Goal: Communication & Community: Answer question/provide support

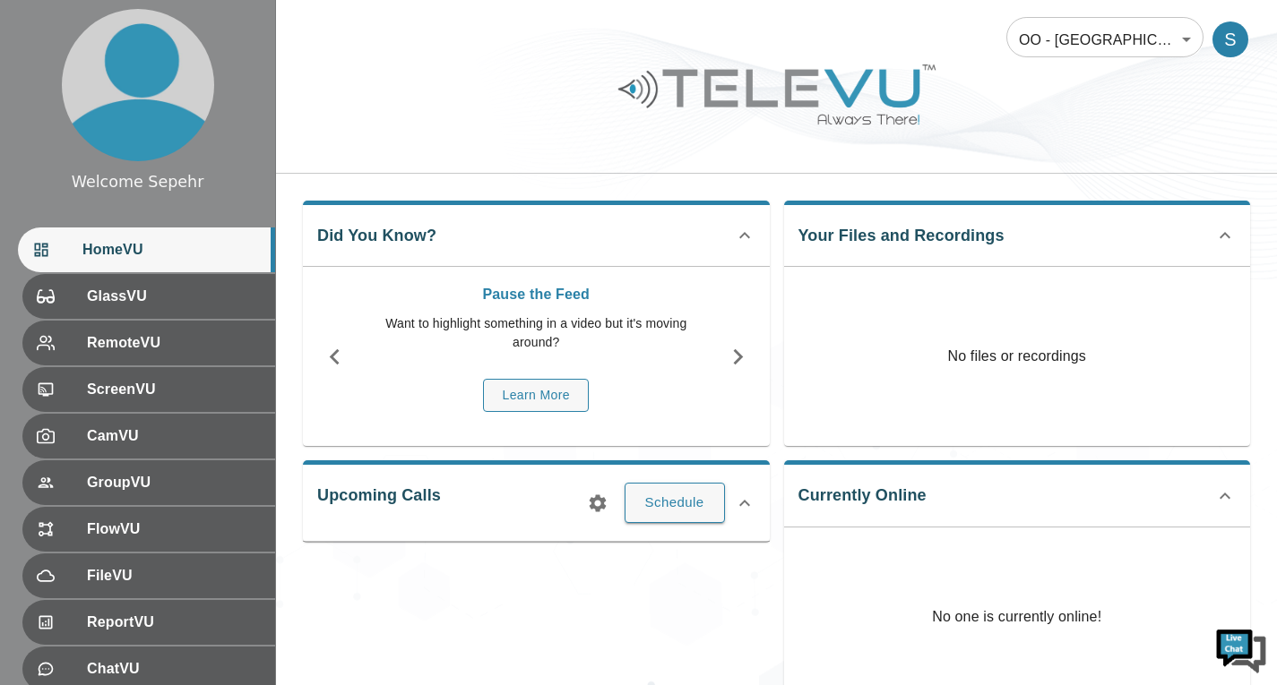
click at [1088, 26] on body "Welcome Sepehr HomeVU GlassVU RemoteVU ScreenVU CamVU GroupVU FlowVU FileVU Rep…" at bounding box center [638, 478] width 1277 height 957
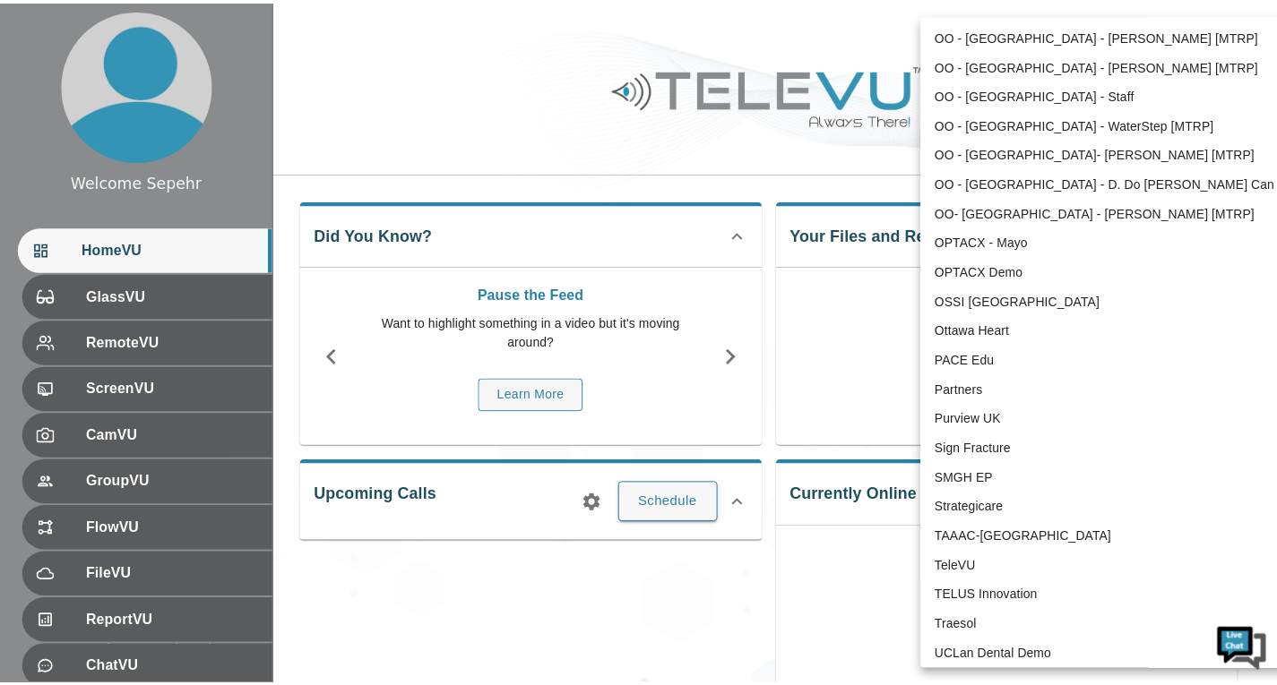
scroll to position [3521, 0]
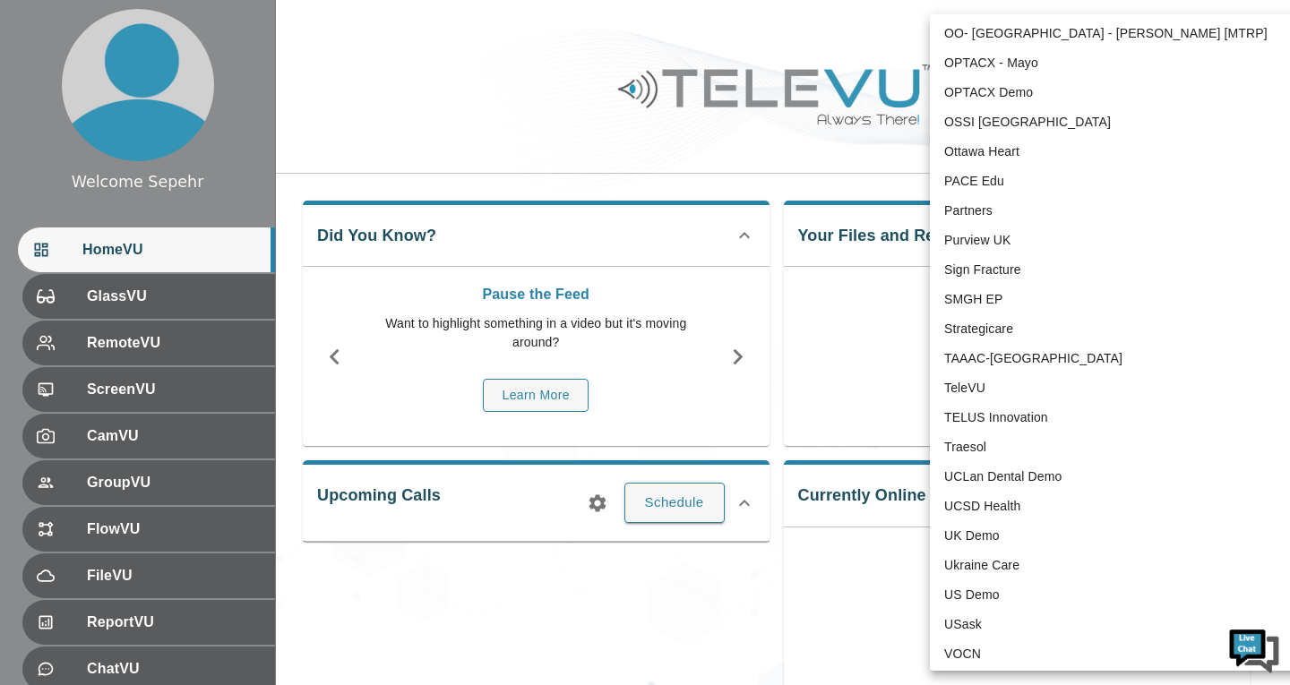
click at [990, 398] on li "TeleVU" at bounding box center [1116, 389] width 372 height 30
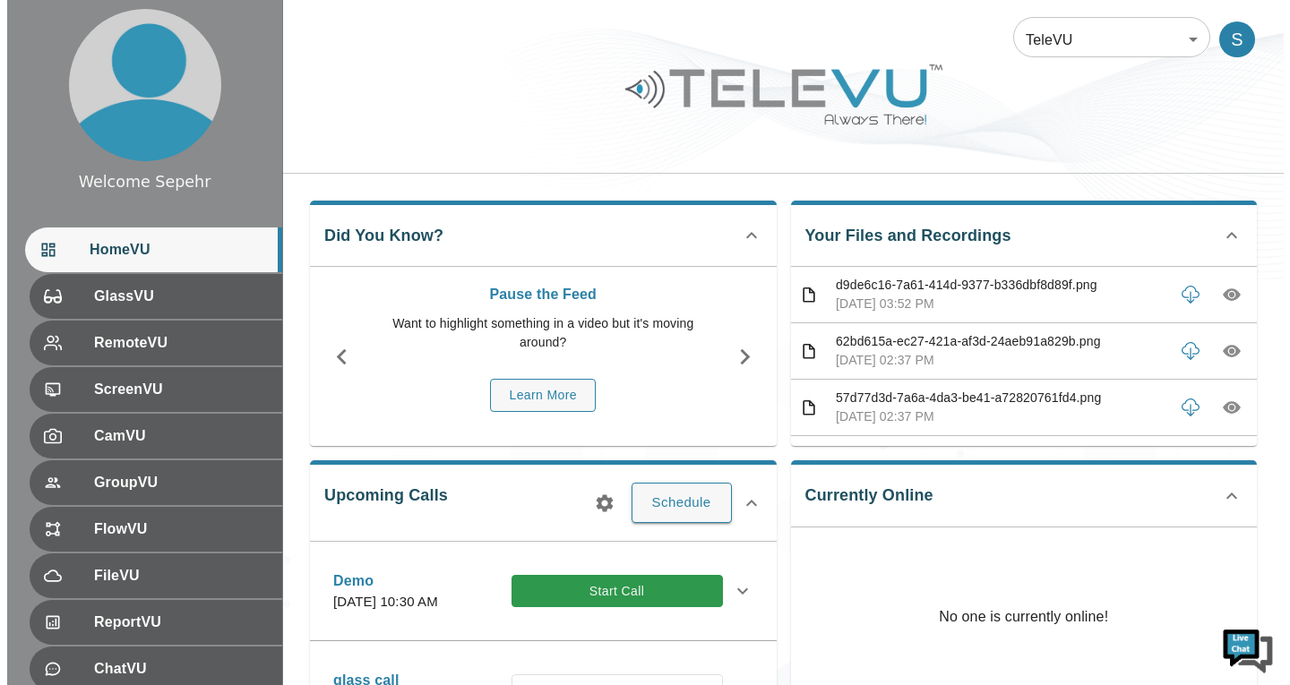
scroll to position [0, 0]
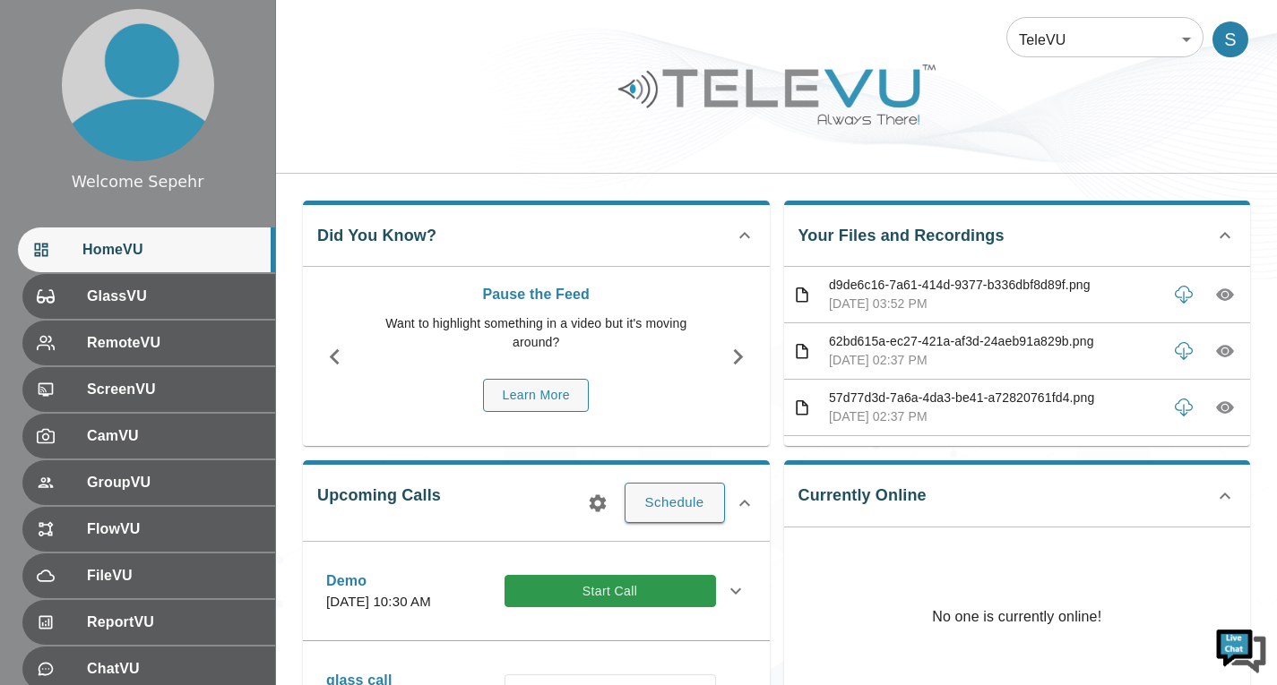
click at [1216, 144] on div at bounding box center [776, 107] width 1001 height 101
click at [1054, 50] on body "Welcome Sepehr HomeVU GlassVU RemoteVU ScreenVU CamVU GroupVU FlowVU FileVU Rep…" at bounding box center [638, 582] width 1277 height 1164
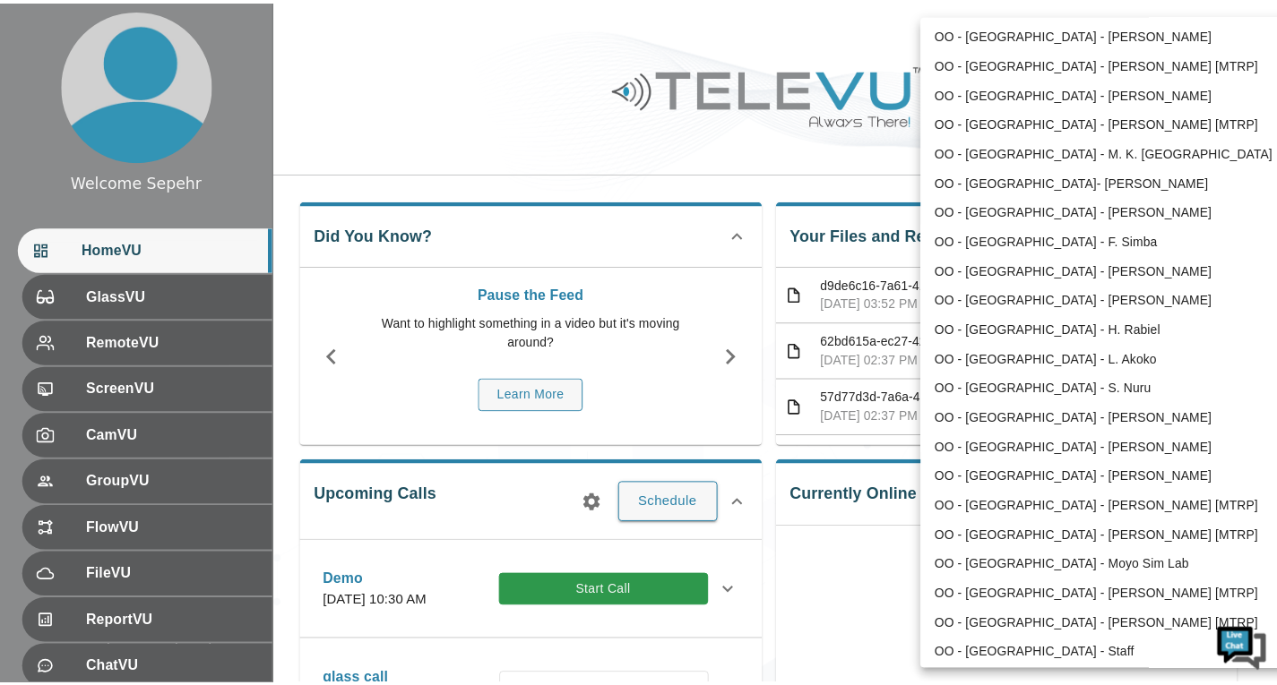
scroll to position [2760, 0]
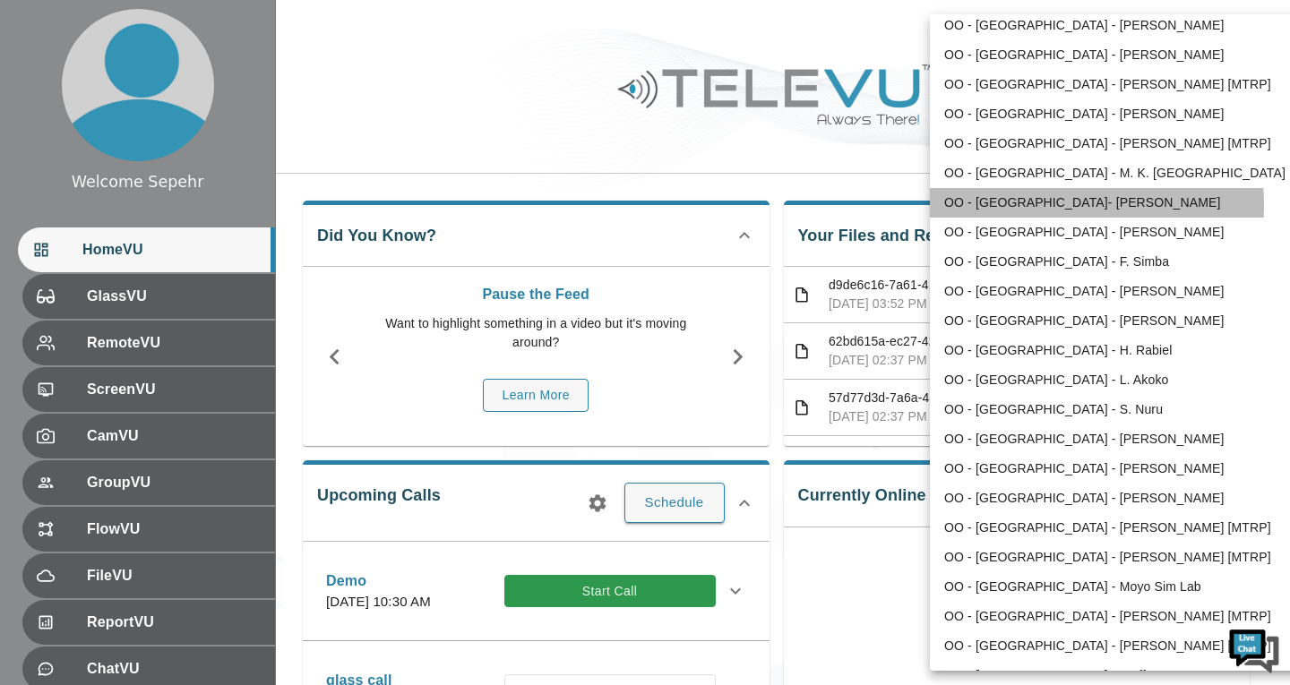
click at [1016, 206] on li "OO - [GEOGRAPHIC_DATA]- [PERSON_NAME]" at bounding box center [1116, 203] width 372 height 30
type input "197"
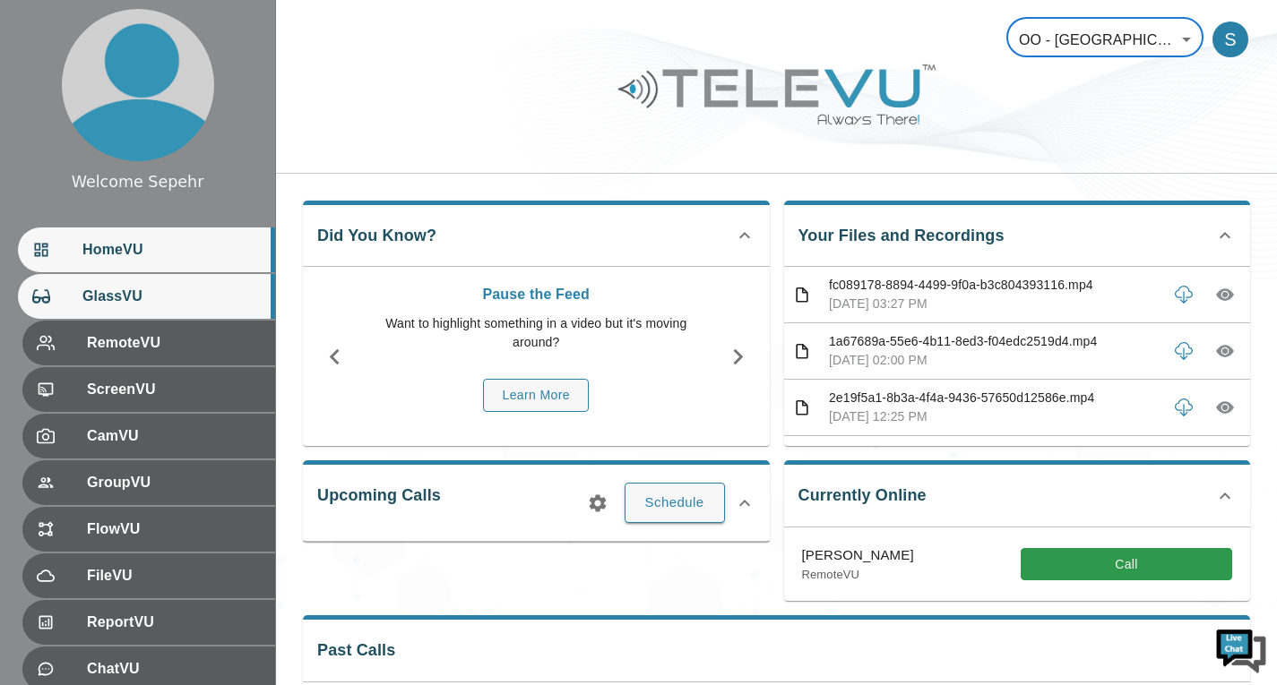
click at [202, 297] on span "GlassVU" at bounding box center [171, 297] width 178 height 22
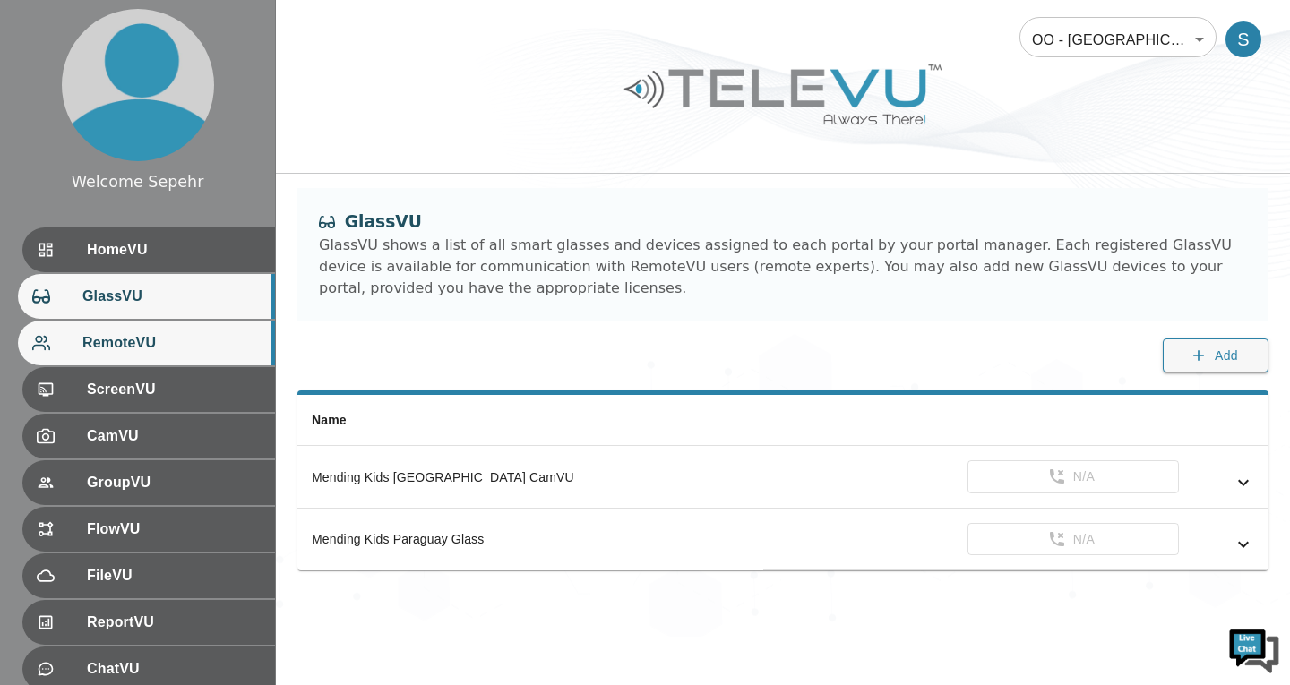
click at [202, 335] on span "RemoteVU" at bounding box center [171, 343] width 178 height 22
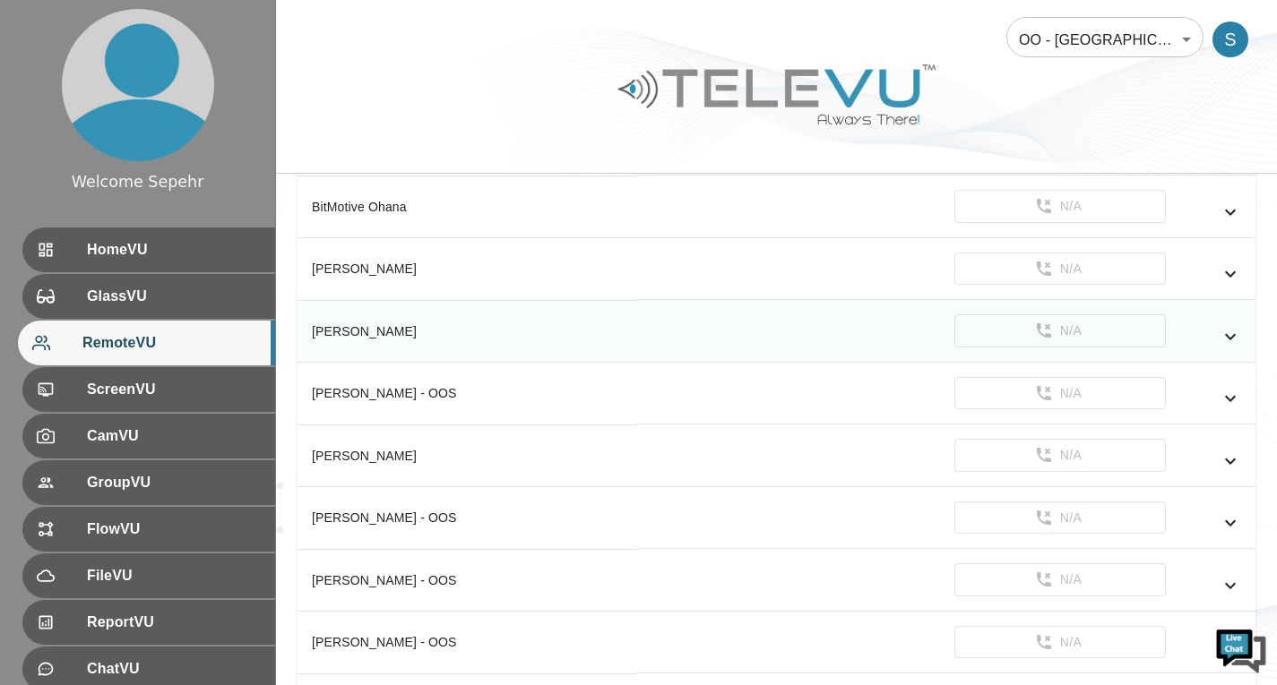
scroll to position [269, 0]
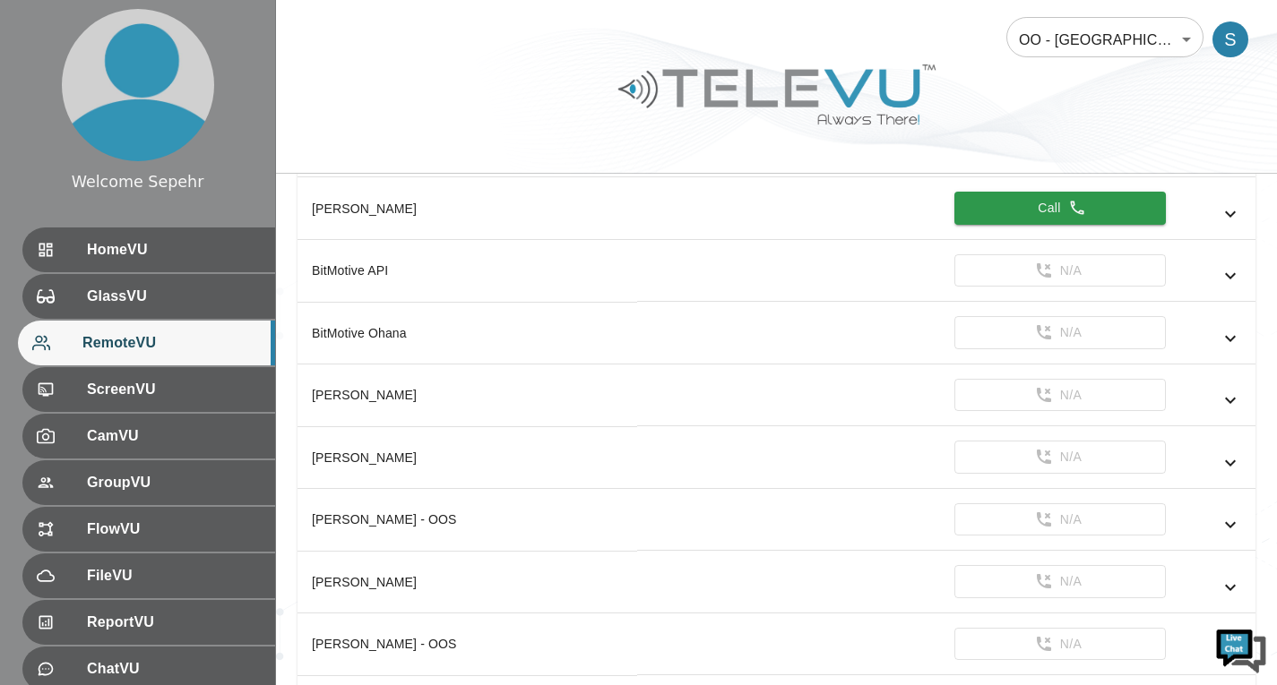
click at [1208, 133] on div at bounding box center [776, 107] width 1001 height 101
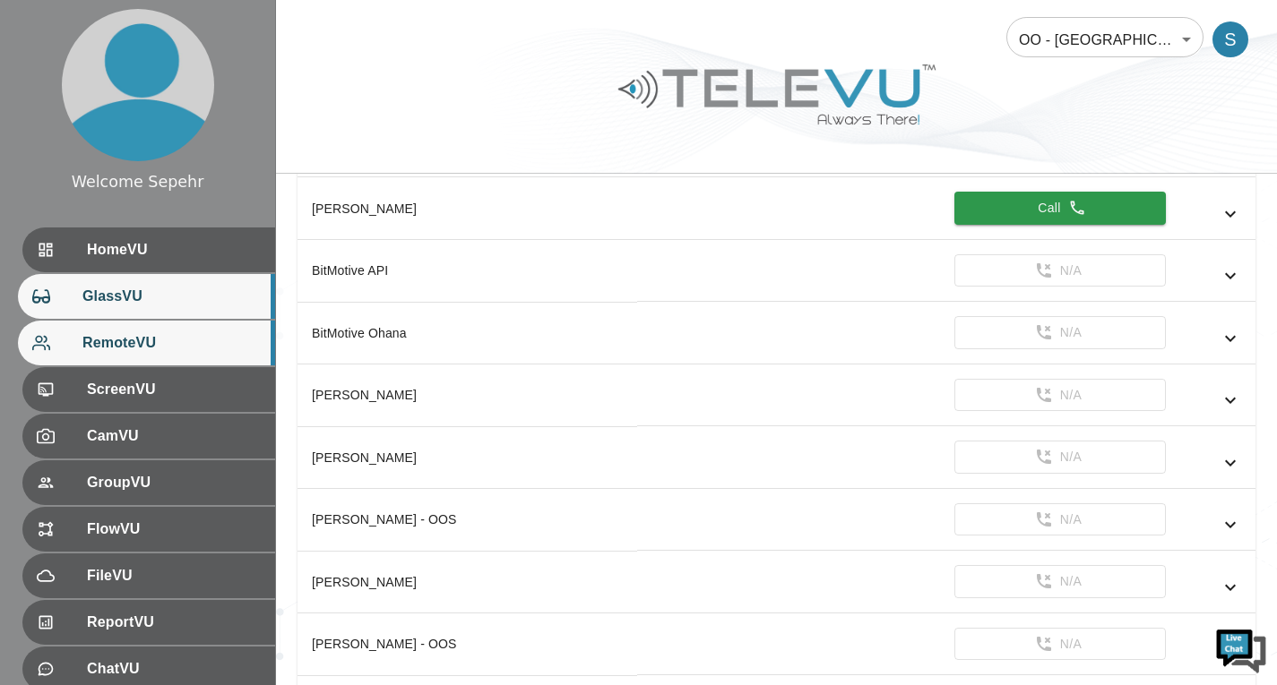
click at [186, 310] on div "GlassVU" at bounding box center [146, 296] width 257 height 45
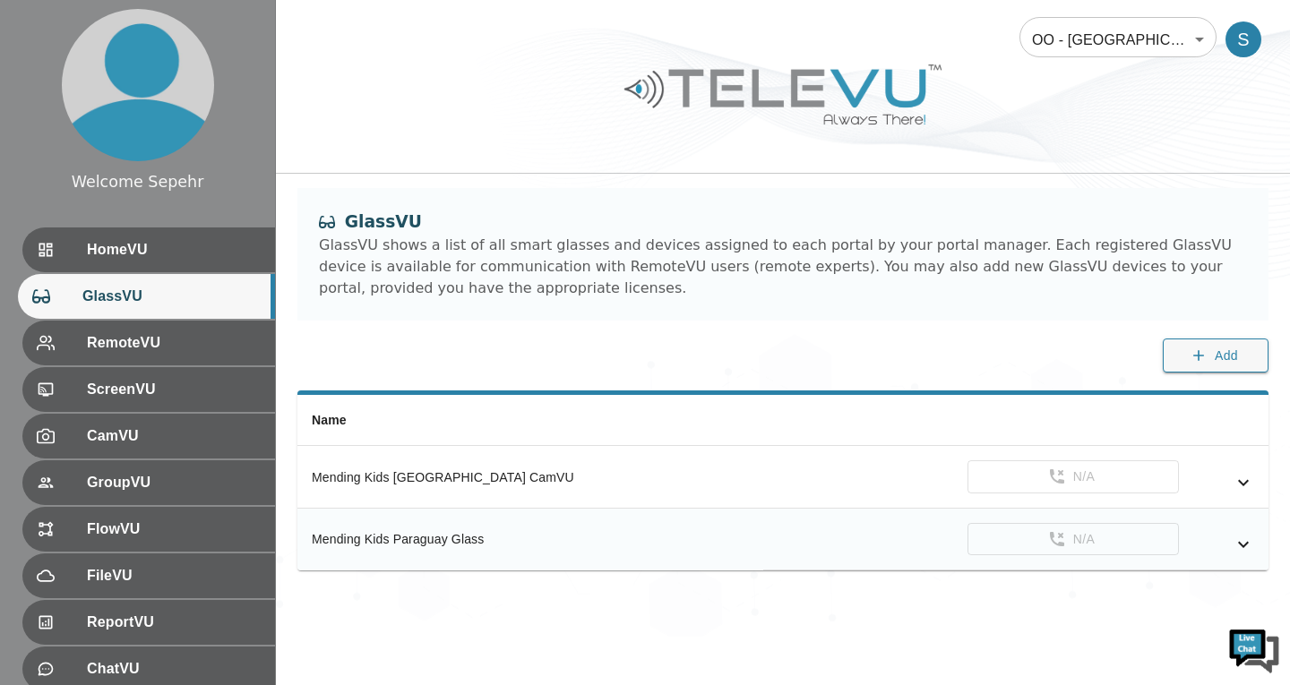
click at [1243, 549] on icon "simple table" at bounding box center [1244, 545] width 22 height 22
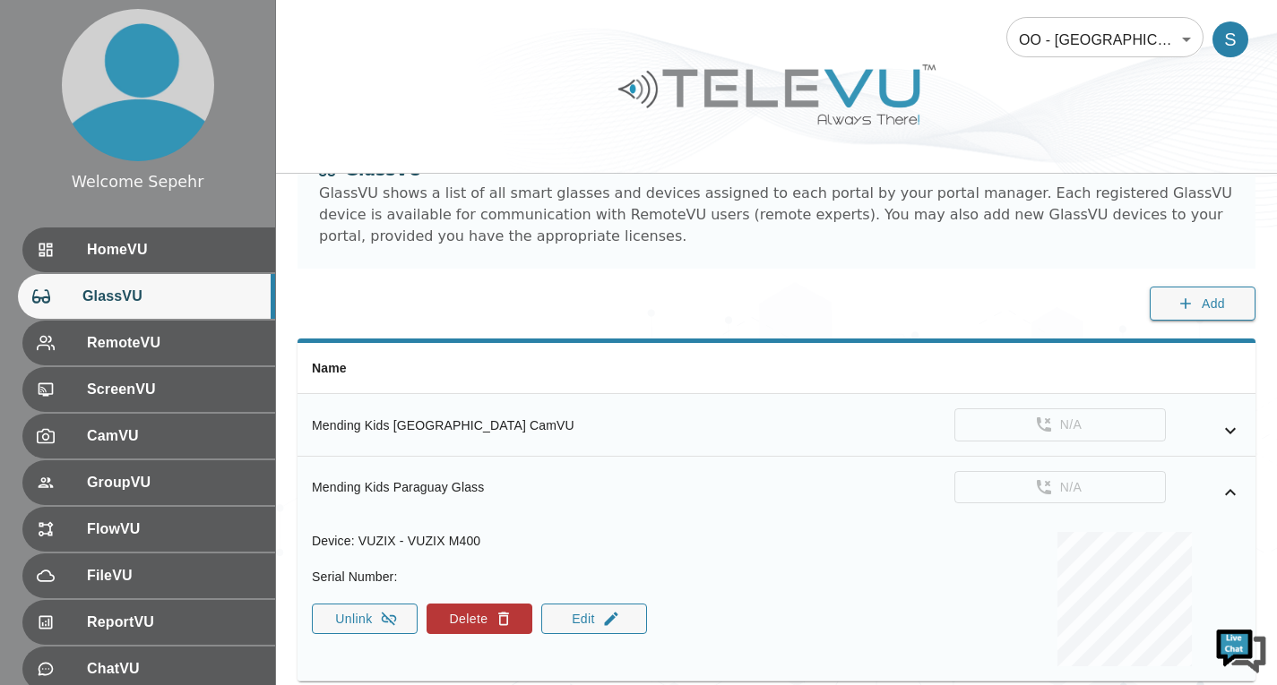
scroll to position [115, 0]
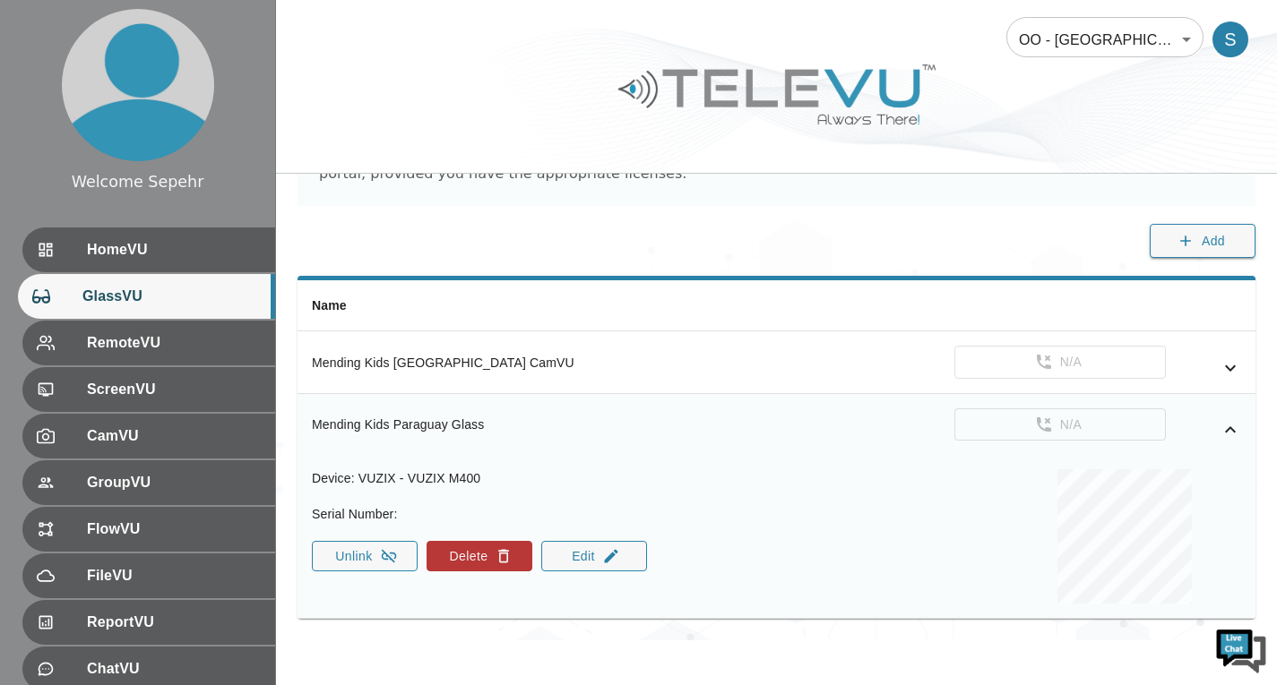
click at [1234, 426] on icon "simple table" at bounding box center [1230, 430] width 22 height 22
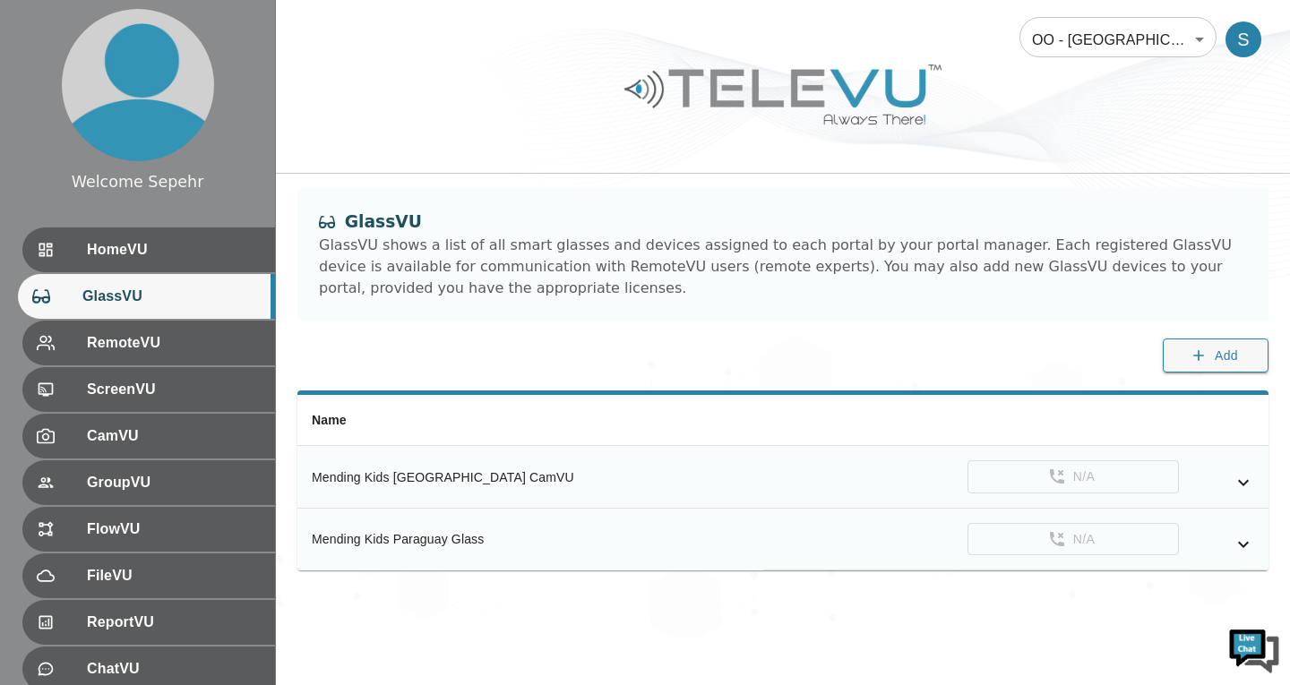
click at [1238, 476] on icon "simple table" at bounding box center [1244, 483] width 22 height 22
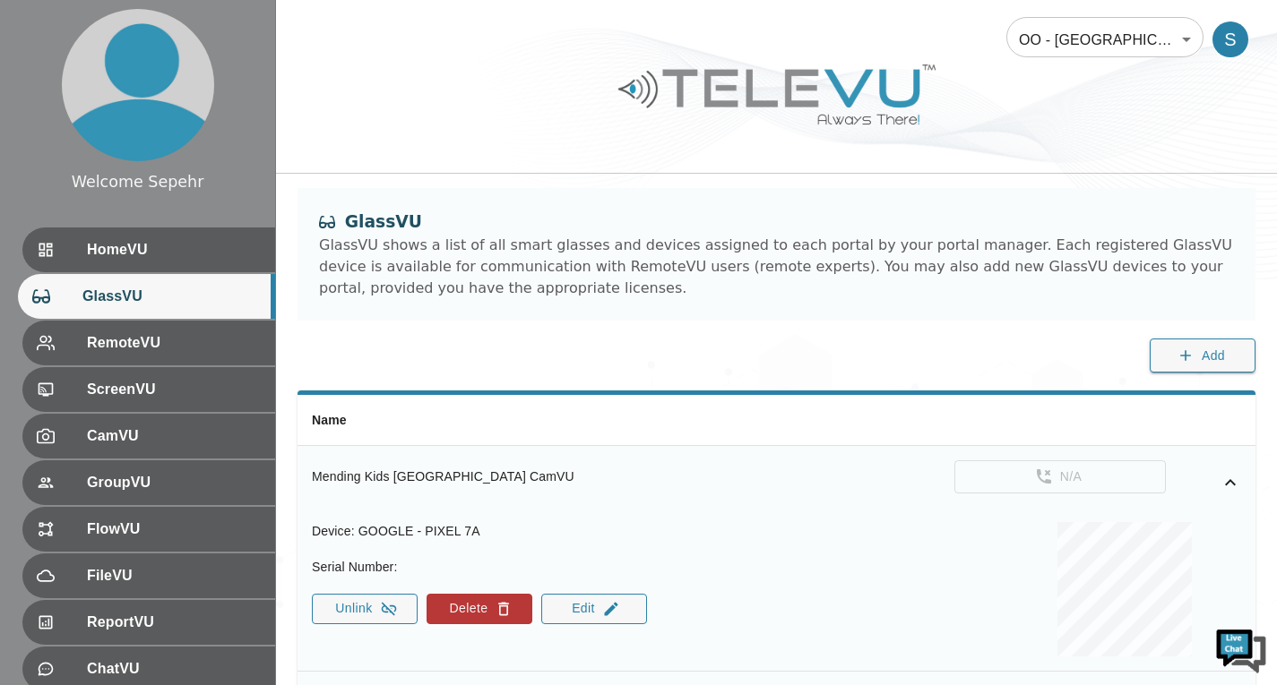
click at [1167, 180] on div "OO - [GEOGRAPHIC_DATA]- [PERSON_NAME] 197 ​ S GlassVU GlassVU shows a list of a…" at bounding box center [776, 377] width 1001 height 755
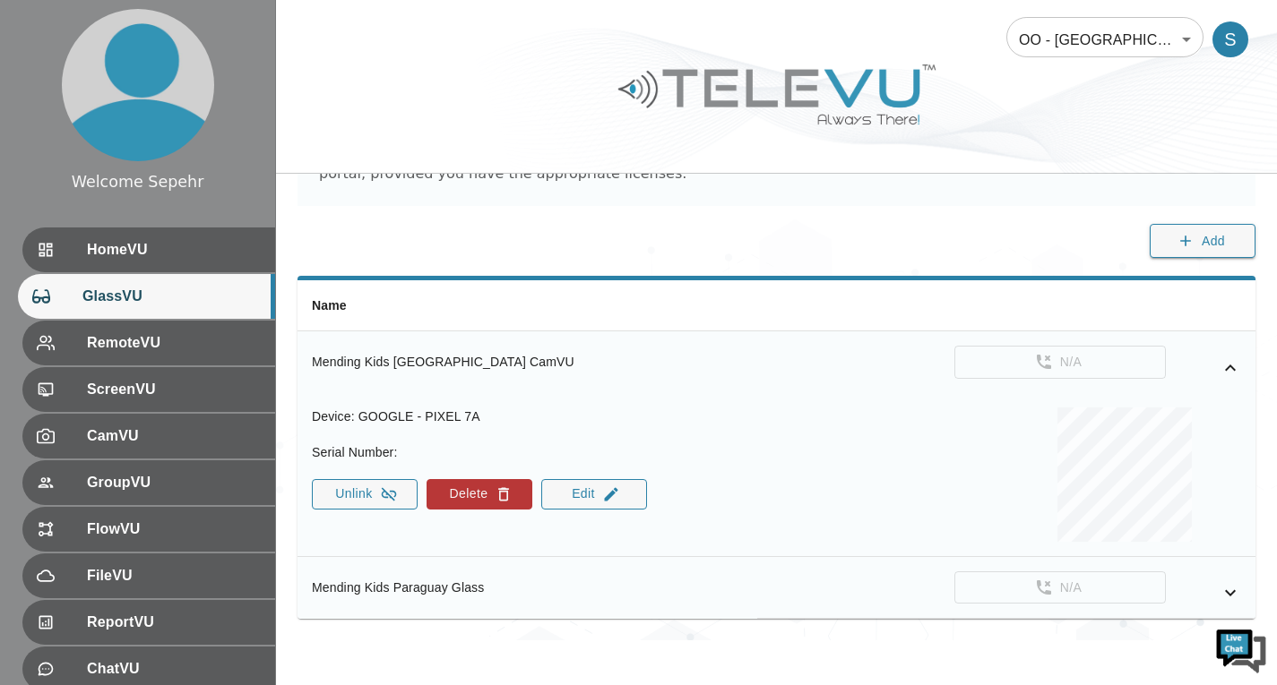
click at [1234, 368] on icon "simple table" at bounding box center [1230, 368] width 11 height 6
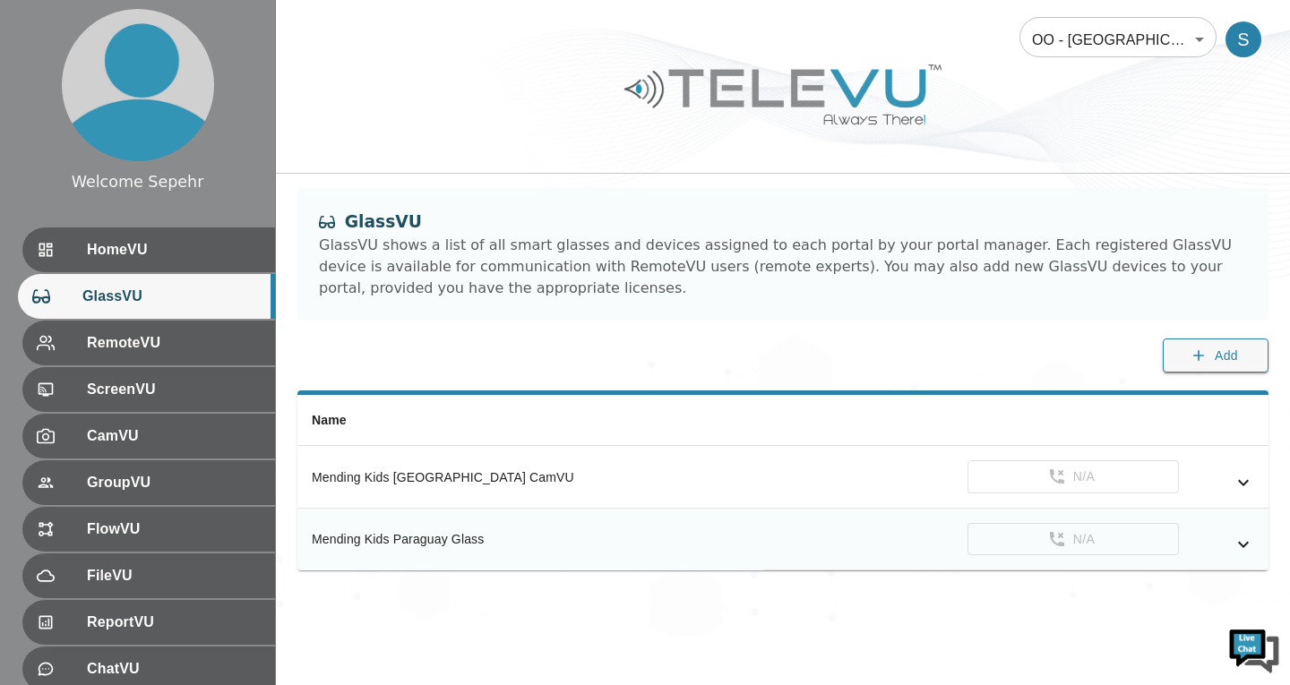
click at [1242, 538] on icon "simple table" at bounding box center [1244, 545] width 22 height 22
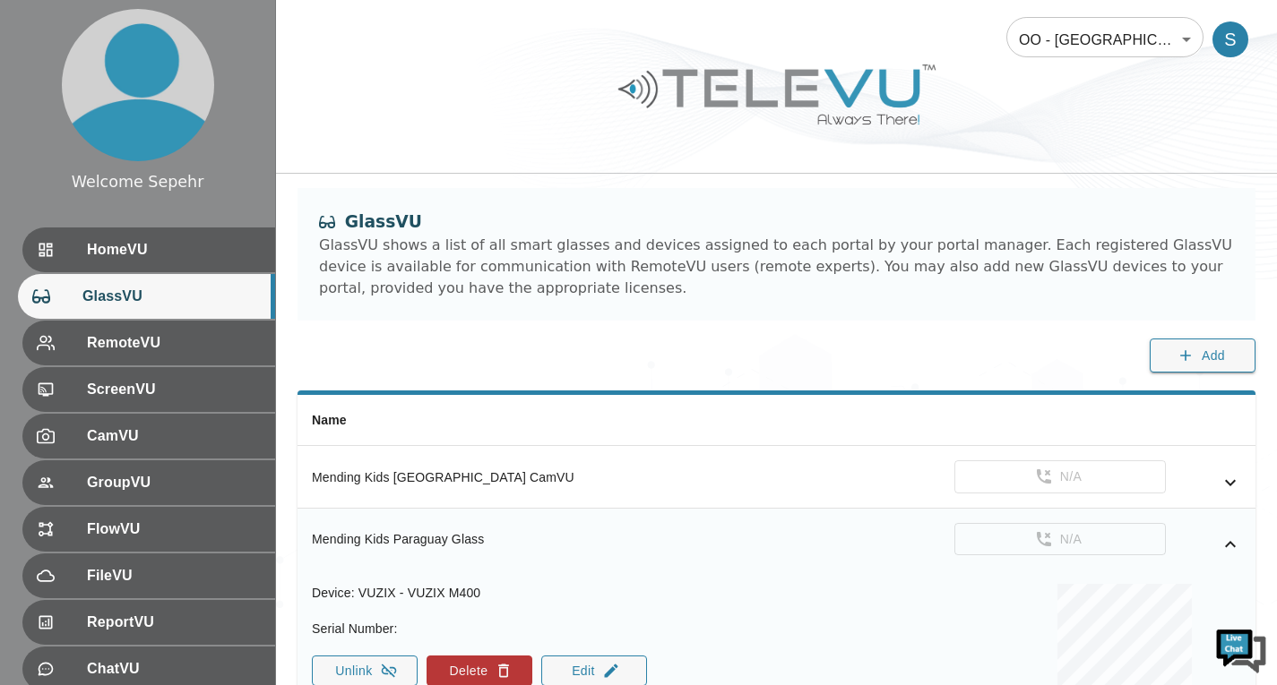
click at [1235, 545] on icon "simple table" at bounding box center [1230, 545] width 22 height 22
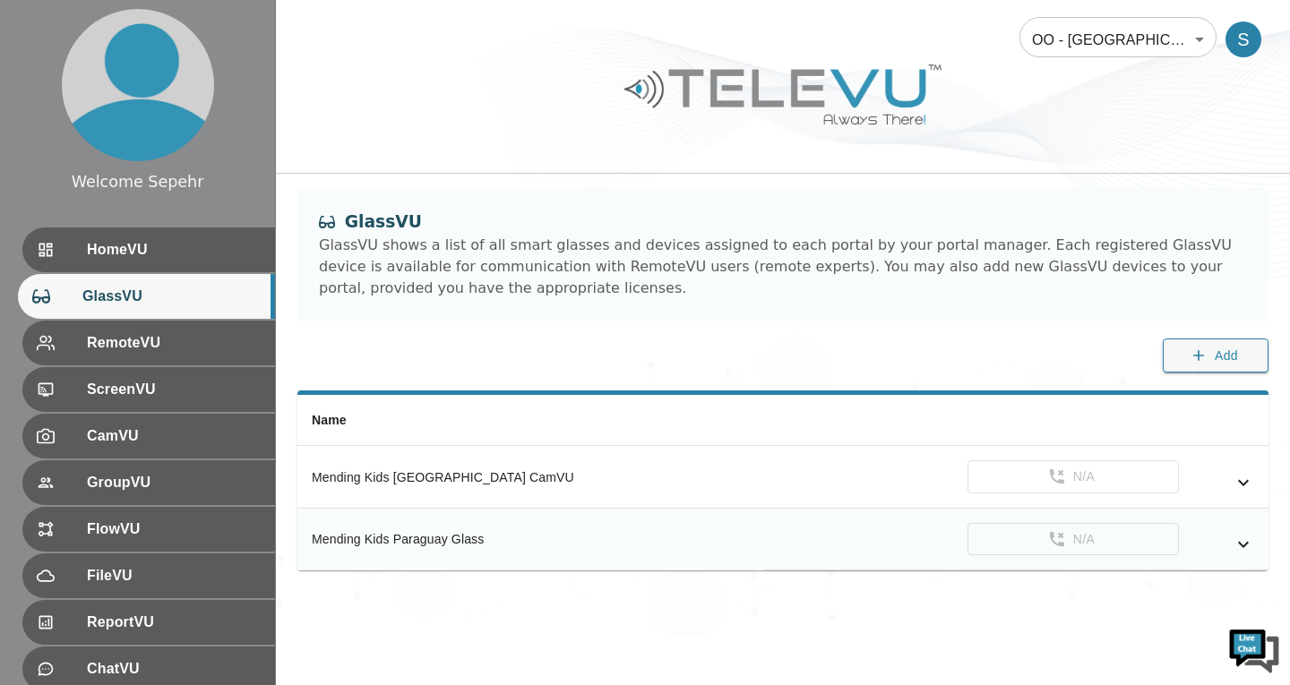
click at [896, 622] on div "OO - [GEOGRAPHIC_DATA]- [PERSON_NAME] 197 ​ S GlassVU GlassVU shows a list of a…" at bounding box center [783, 318] width 1014 height 637
click at [743, 600] on div "OO - [GEOGRAPHIC_DATA]- [PERSON_NAME] 197 ​ S GlassVU GlassVU shows a list of a…" at bounding box center [783, 318] width 1014 height 637
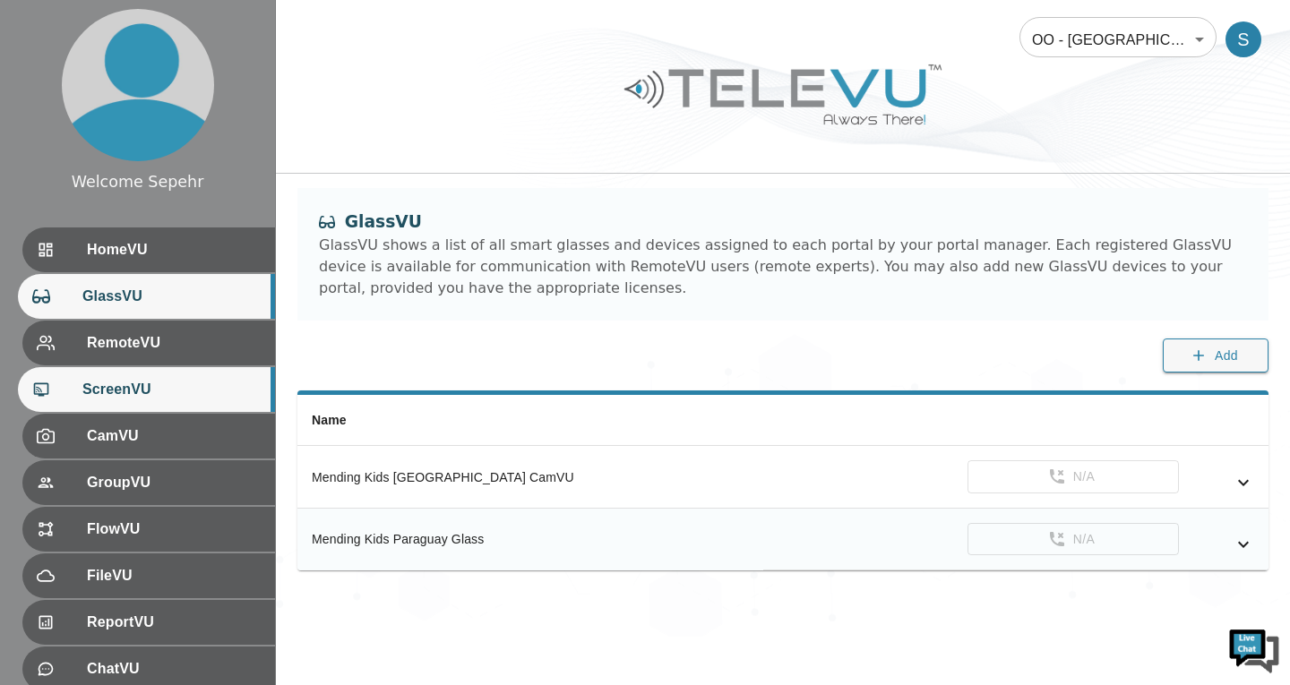
click at [227, 389] on span "ScreenVU" at bounding box center [171, 390] width 178 height 22
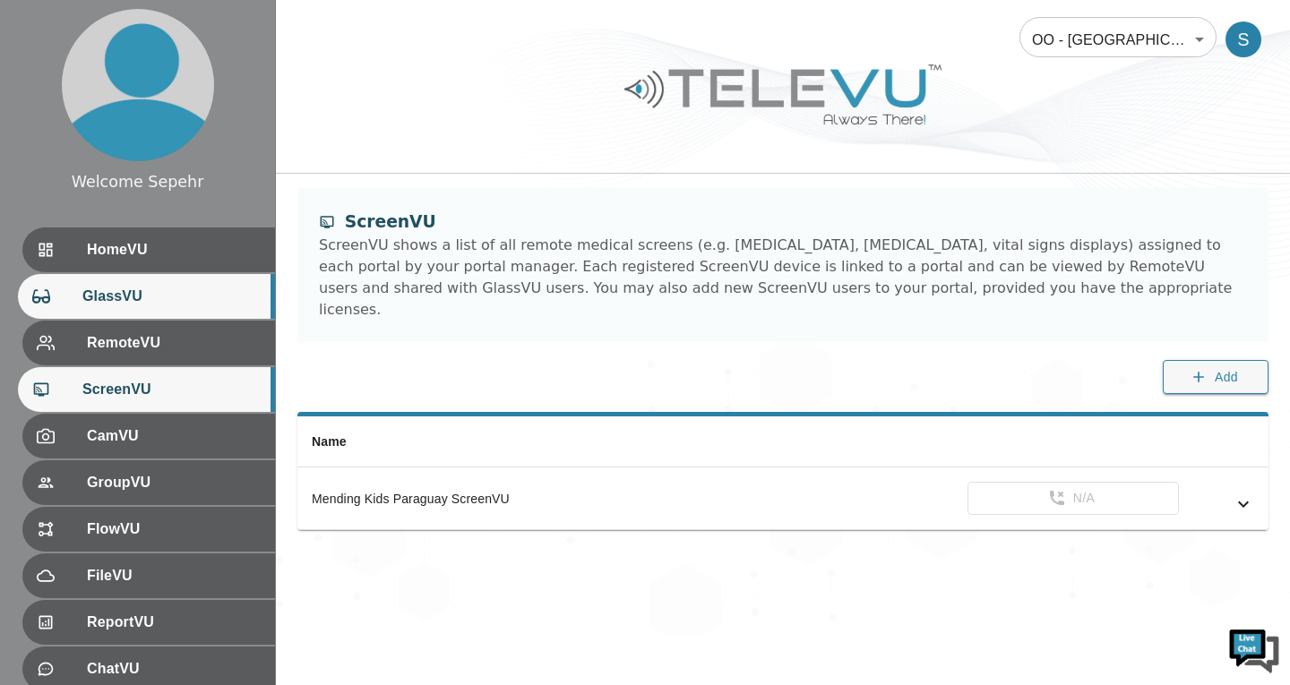
click at [176, 298] on span "GlassVU" at bounding box center [171, 297] width 178 height 22
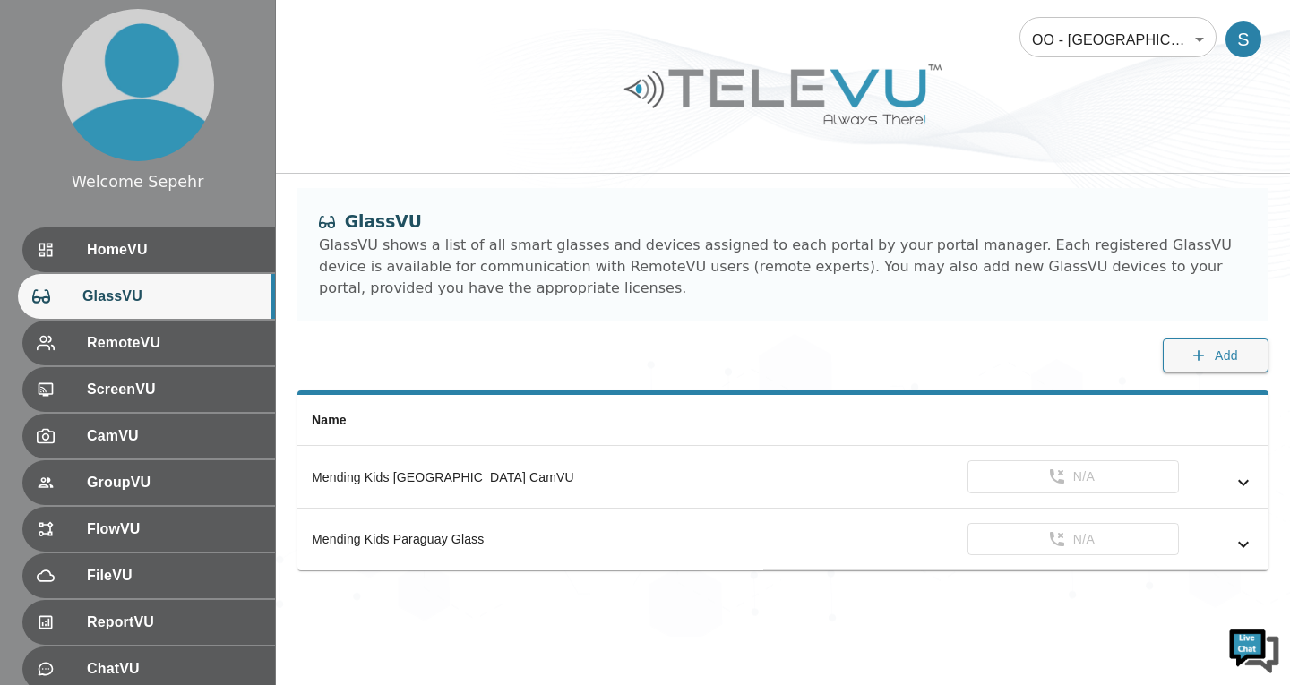
click at [718, 609] on div "OO - [GEOGRAPHIC_DATA]- [PERSON_NAME] 197 ​ S GlassVU GlassVU shows a list of a…" at bounding box center [783, 318] width 1014 height 637
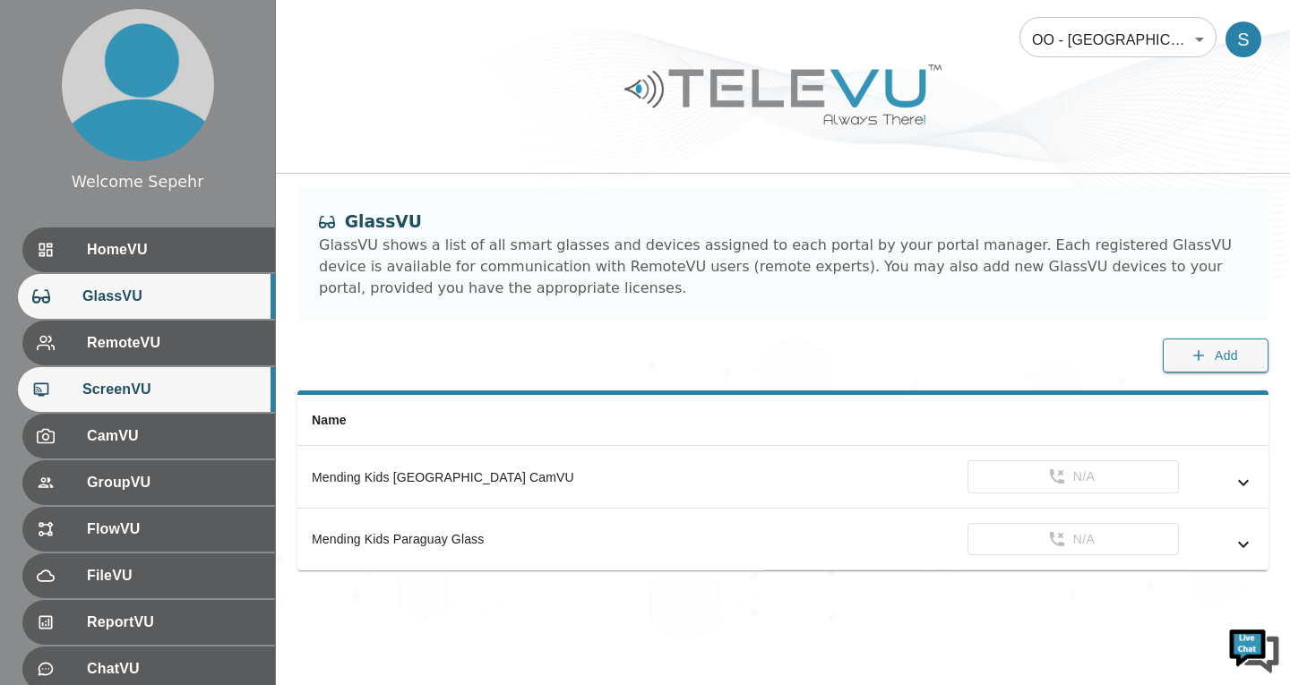
click at [142, 381] on span "ScreenVU" at bounding box center [171, 390] width 178 height 22
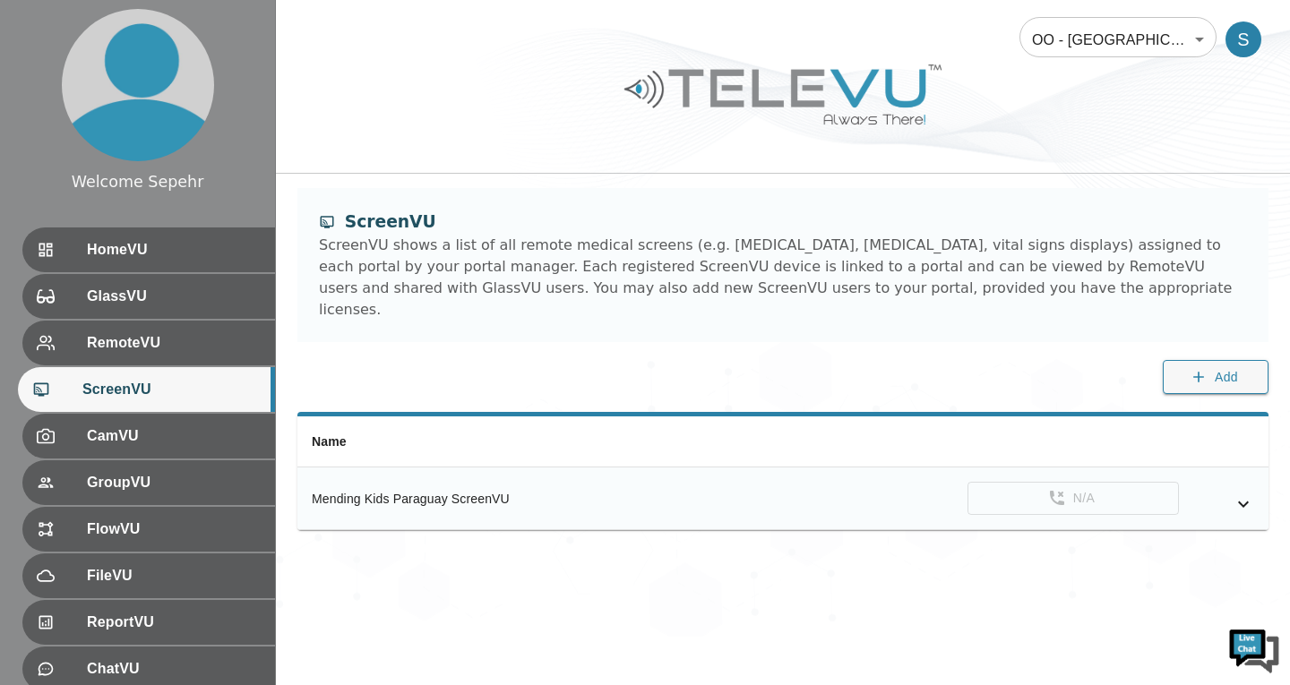
click at [1234, 494] on icon "simple table" at bounding box center [1244, 505] width 22 height 22
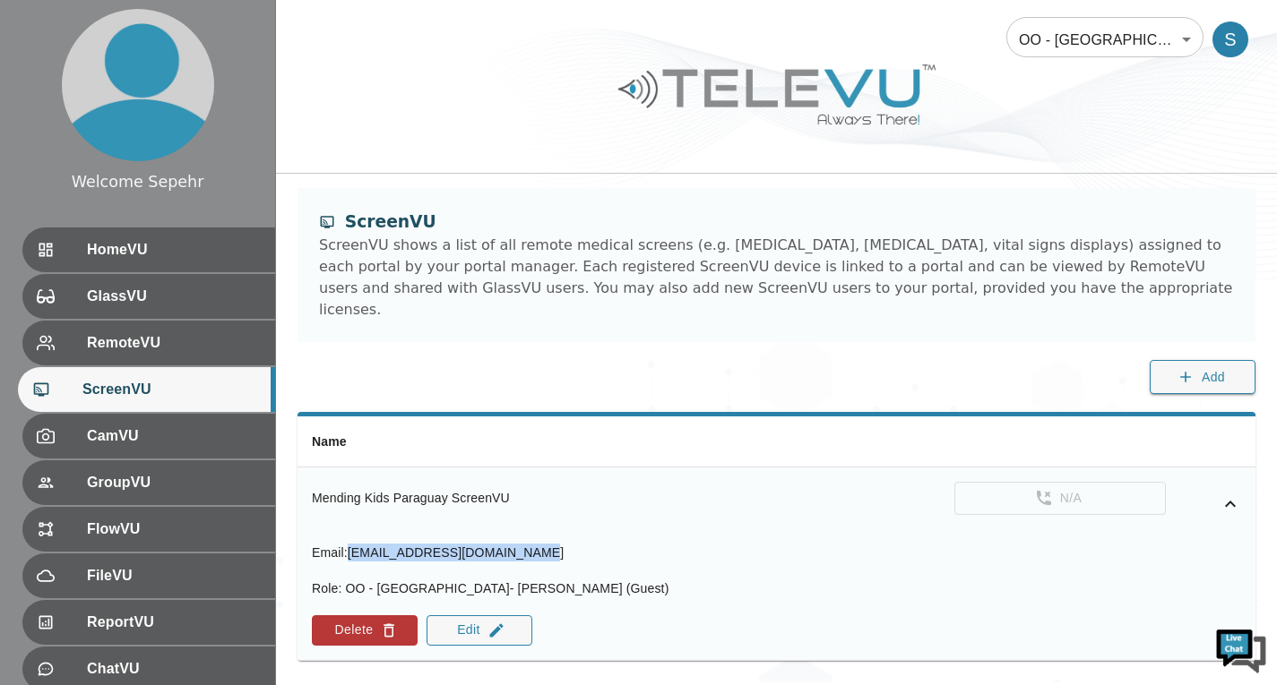
drag, startPoint x: 549, startPoint y: 531, endPoint x: 352, endPoint y: 539, distance: 197.2
click at [352, 544] on div "Email : [EMAIL_ADDRESS][DOMAIN_NAME] Role : OO - [GEOGRAPHIC_DATA]- [PERSON_NAM…" at bounding box center [776, 595] width 929 height 102
copy span "[EMAIL_ADDRESS][DOMAIN_NAME]"
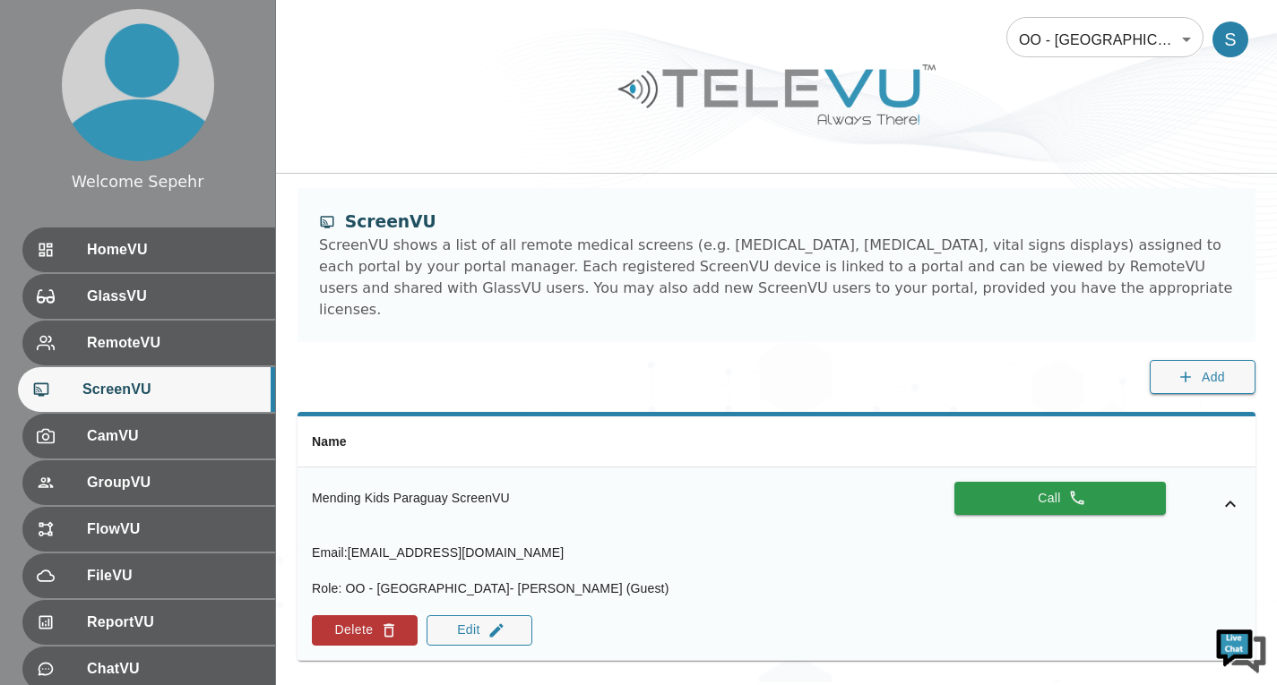
click at [999, 99] on div at bounding box center [776, 107] width 1001 height 101
click at [509, 417] on th "Name" at bounding box center [497, 442] width 400 height 51
click at [1226, 494] on icon "simple table" at bounding box center [1230, 505] width 22 height 22
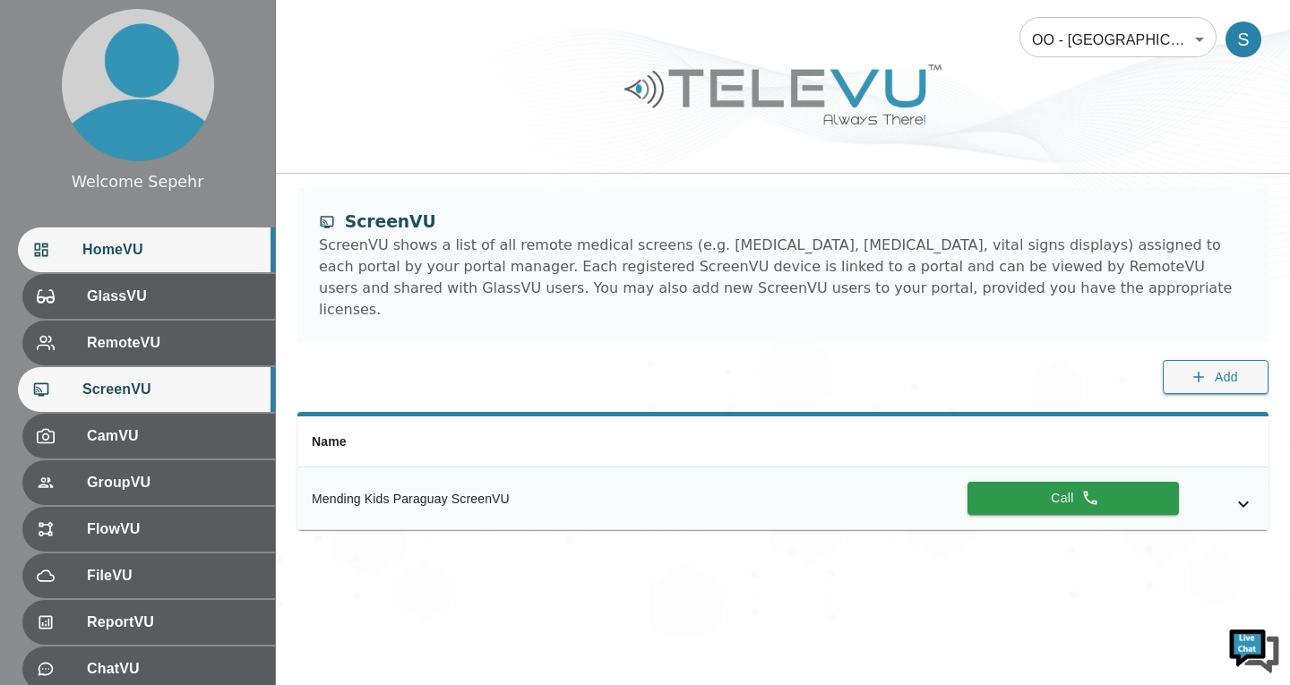
click at [184, 270] on div "HomeVU" at bounding box center [146, 250] width 257 height 45
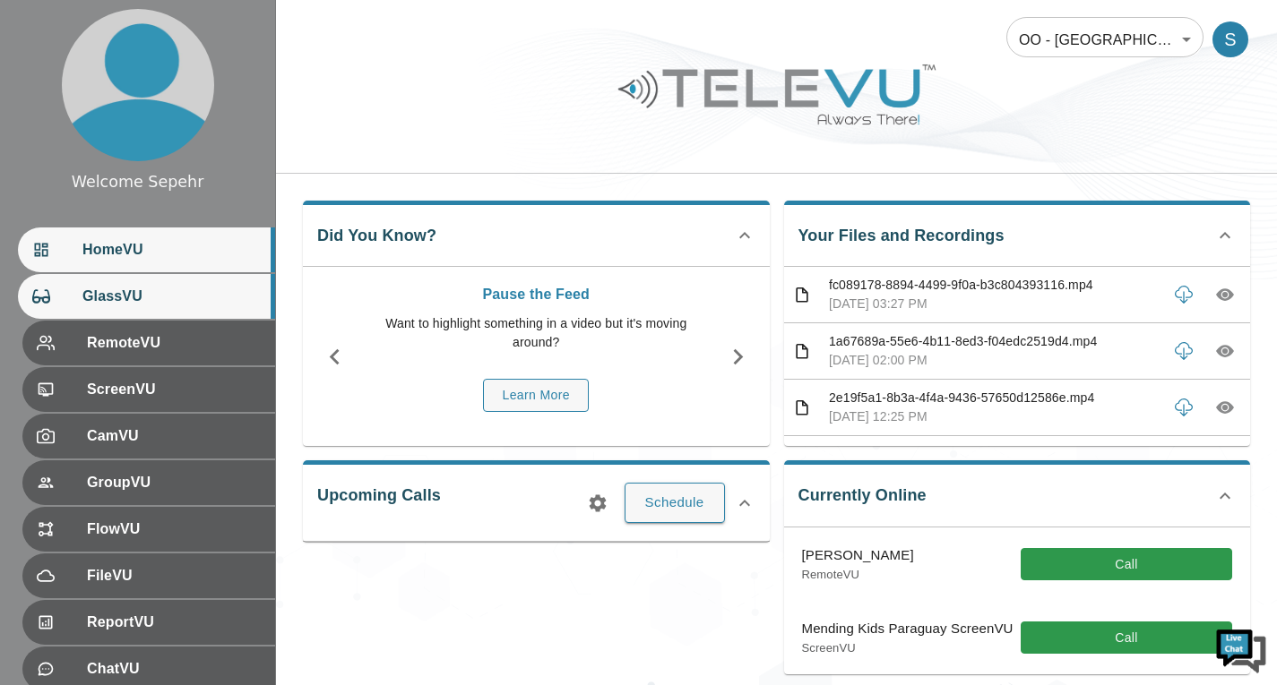
click at [184, 295] on span "GlassVU" at bounding box center [171, 297] width 178 height 22
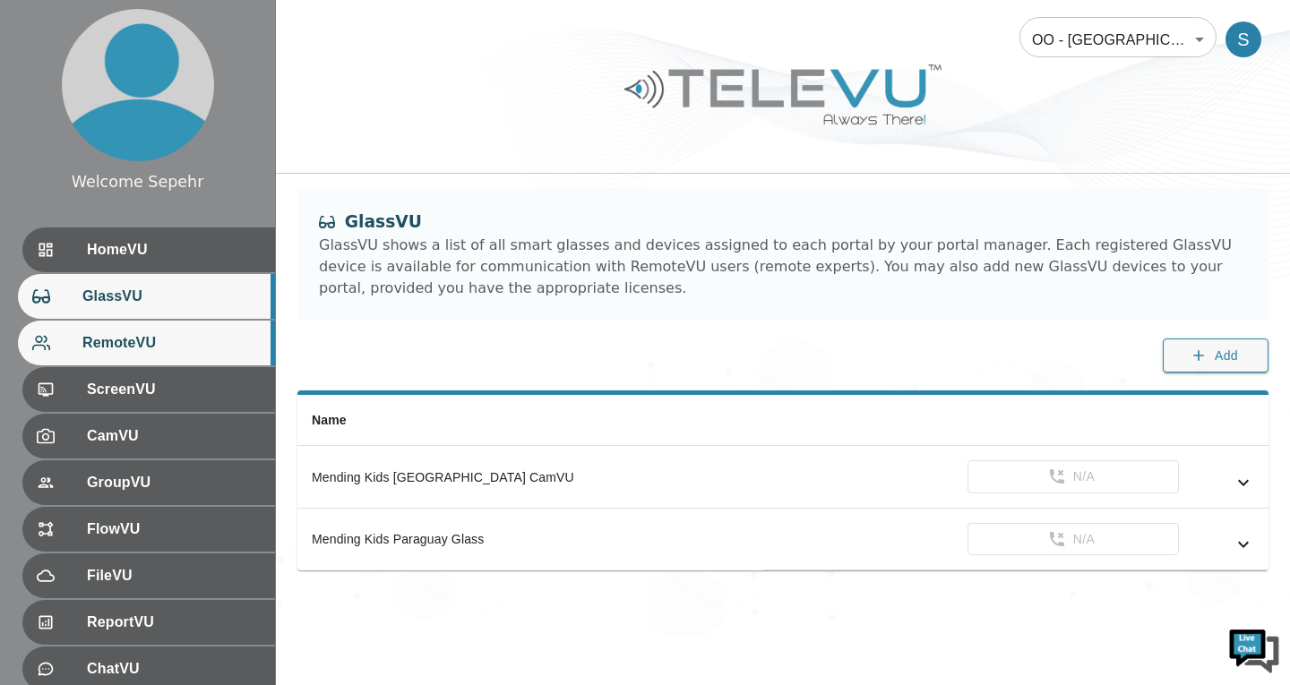
click at [203, 341] on span "RemoteVU" at bounding box center [171, 343] width 178 height 22
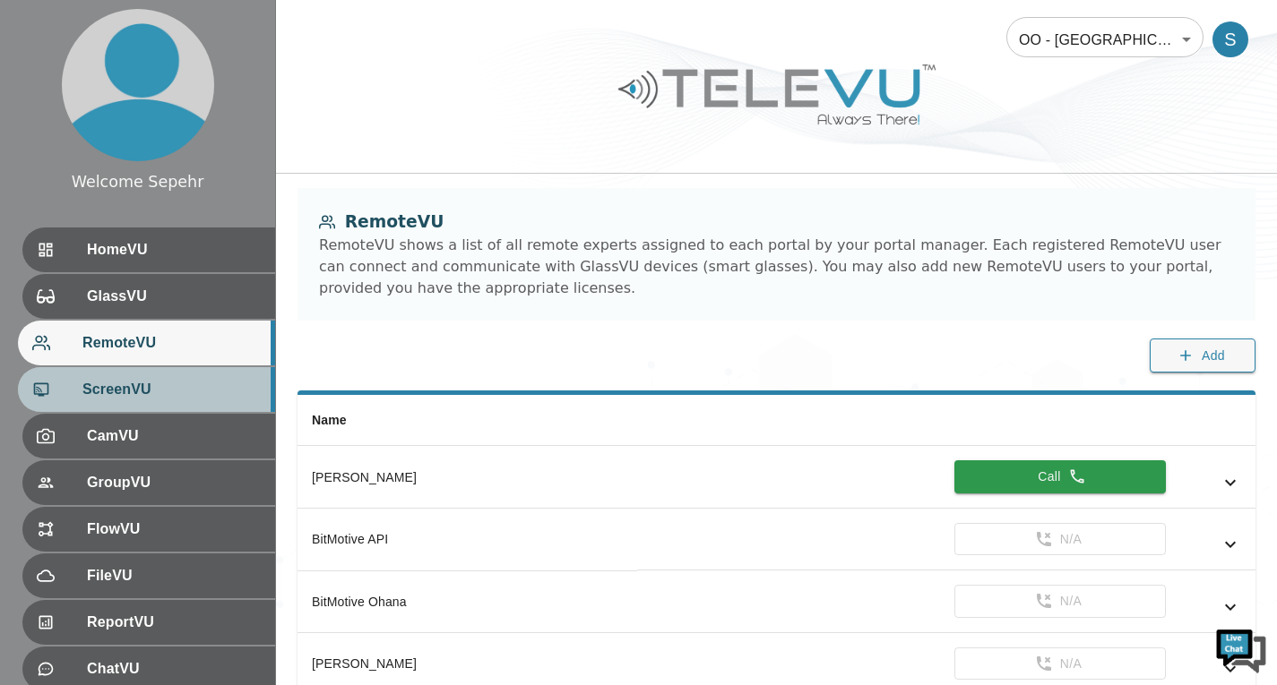
click at [210, 386] on span "ScreenVU" at bounding box center [171, 390] width 178 height 22
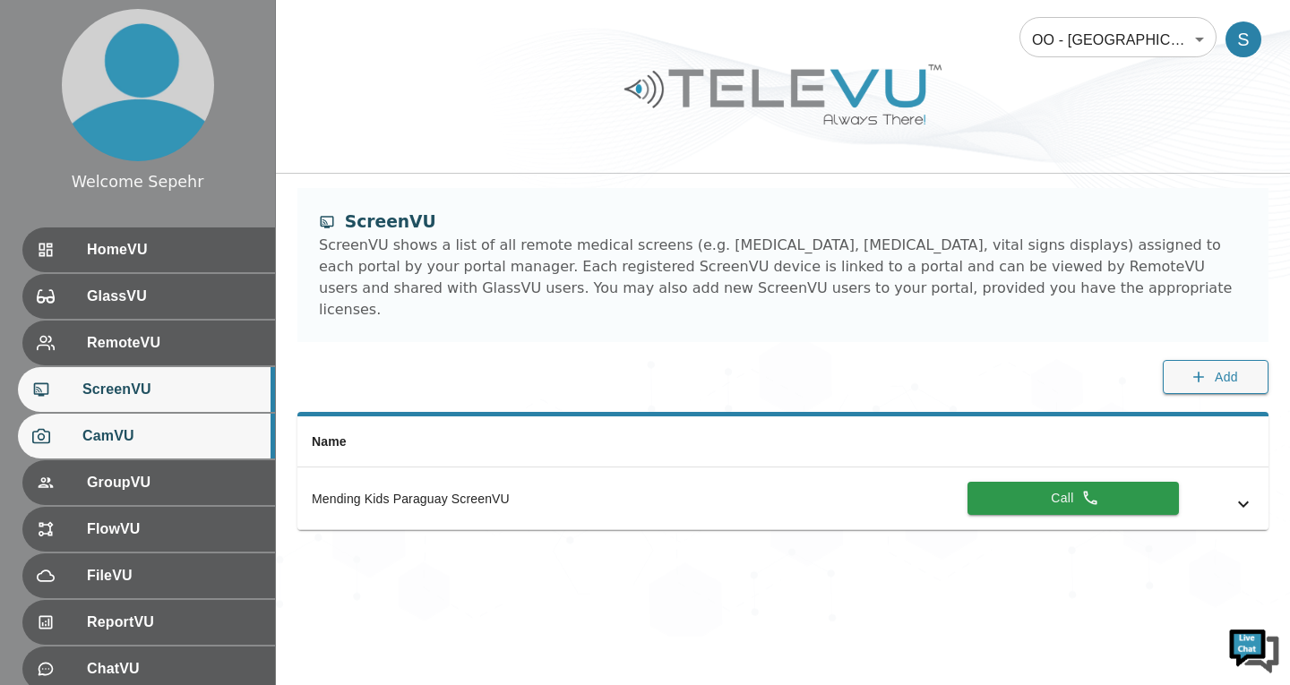
click at [223, 426] on span "CamVU" at bounding box center [171, 437] width 178 height 22
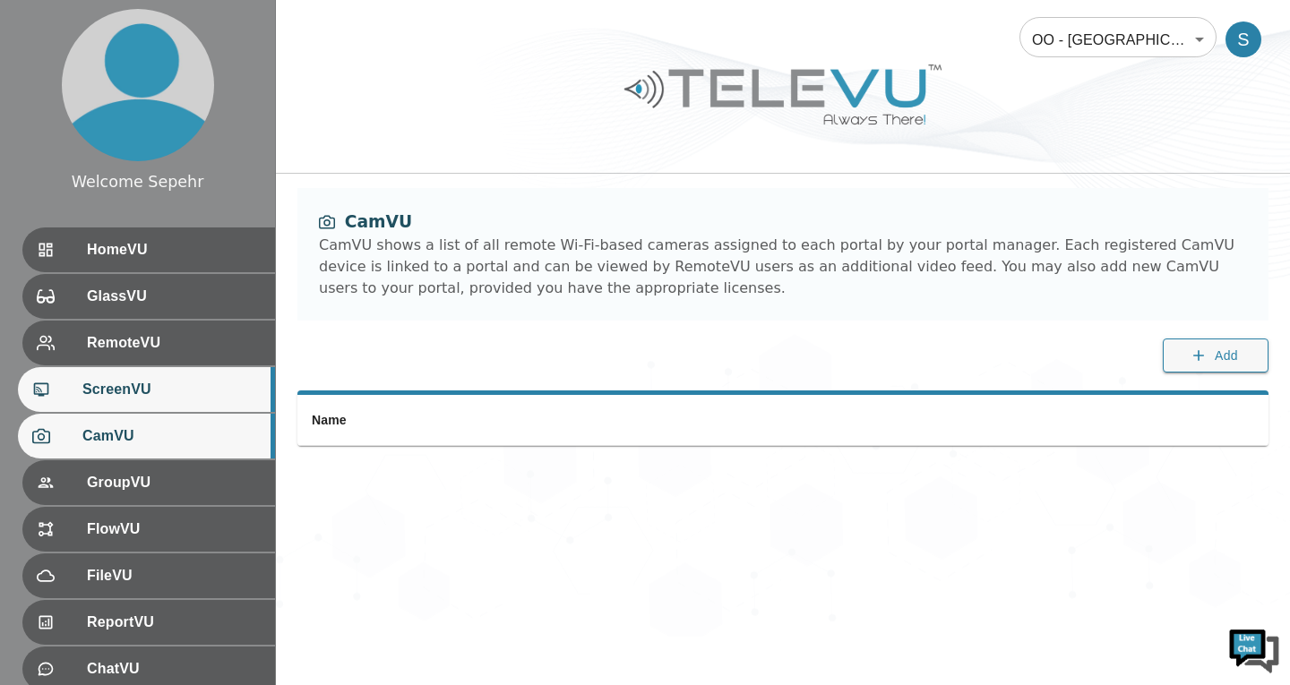
click at [210, 400] on span "ScreenVU" at bounding box center [171, 390] width 178 height 22
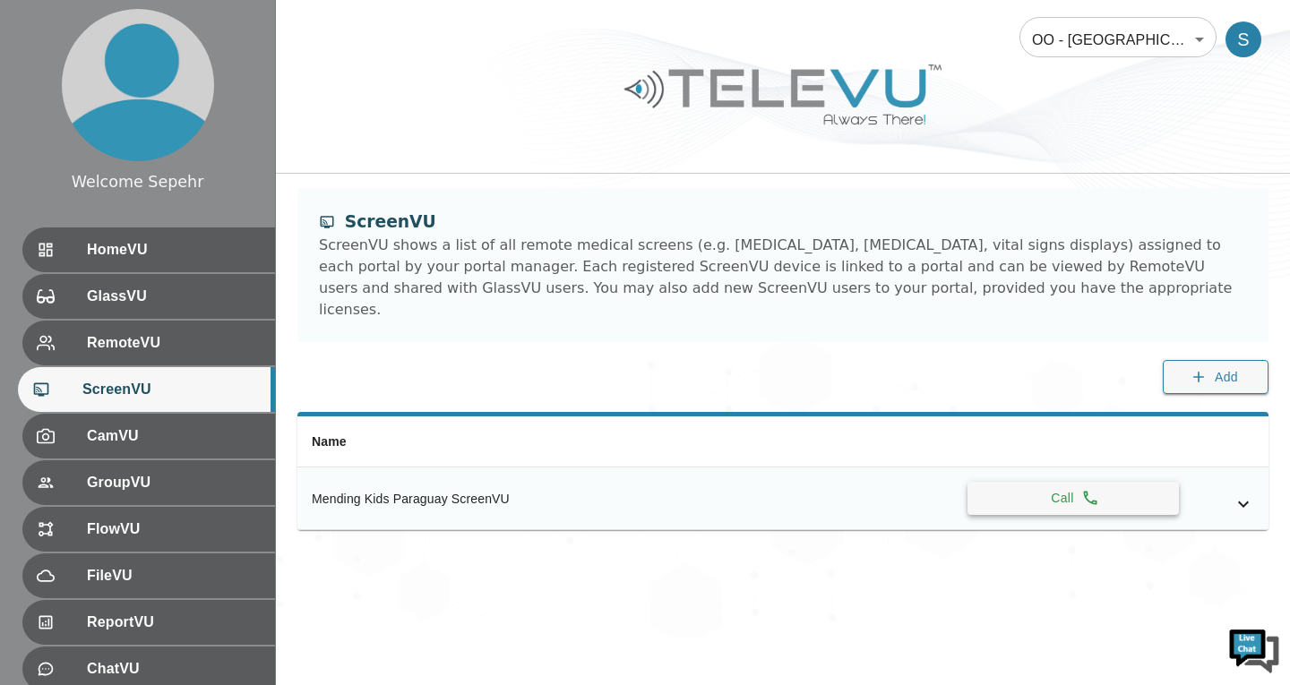
click at [1044, 483] on button "Call" at bounding box center [1073, 498] width 211 height 33
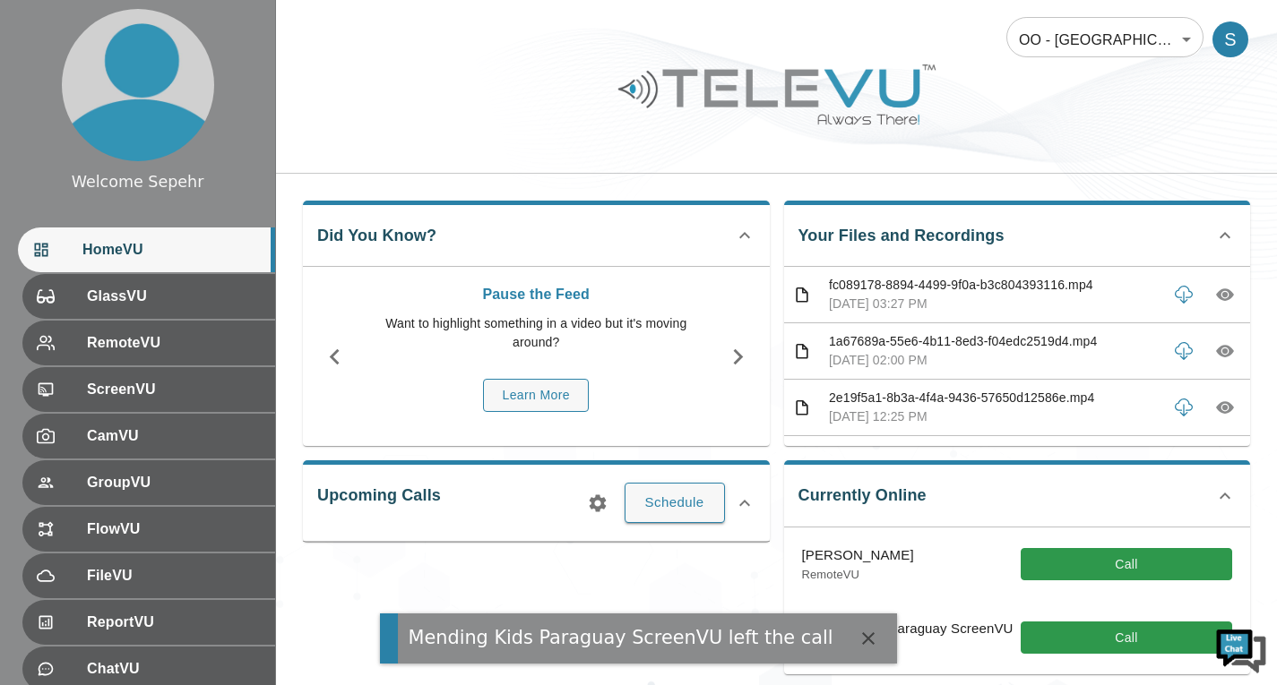
click at [1027, 143] on div at bounding box center [776, 107] width 1001 height 101
click at [1052, 641] on button "Call" at bounding box center [1125, 638] width 211 height 33
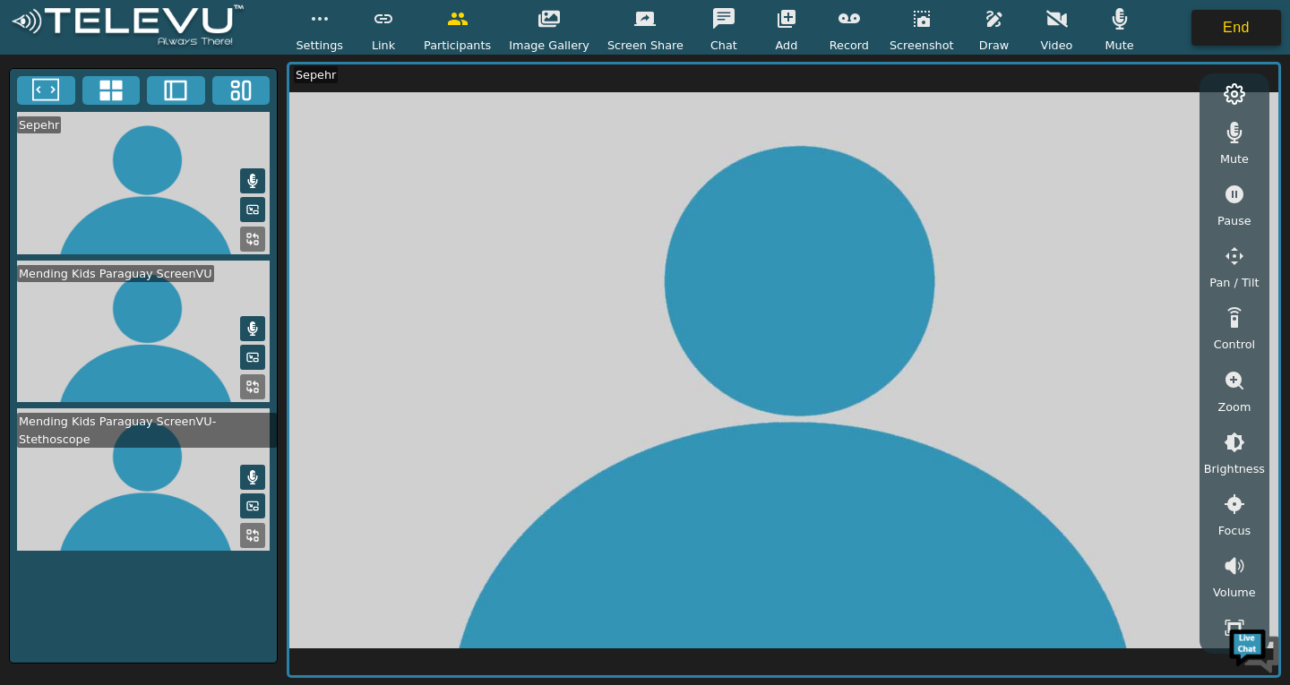
click at [1216, 29] on button "End" at bounding box center [1236, 28] width 90 height 36
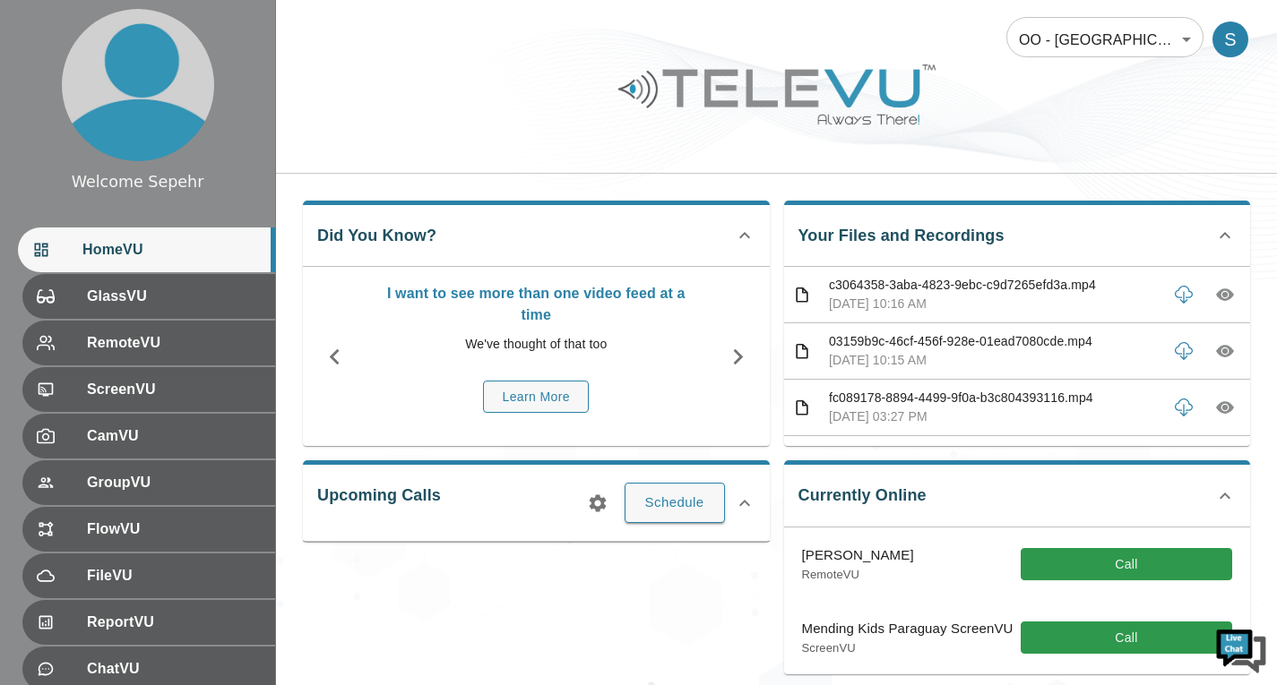
click at [1002, 110] on div at bounding box center [776, 107] width 1001 height 101
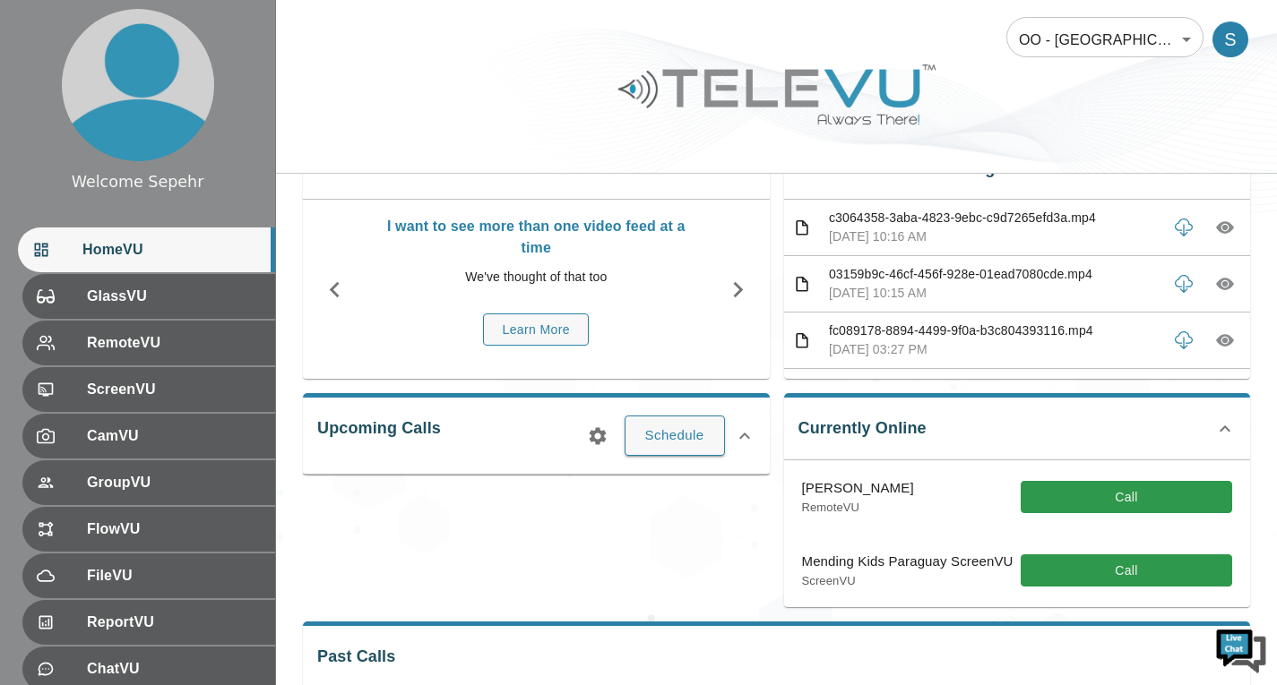
scroll to position [90, 0]
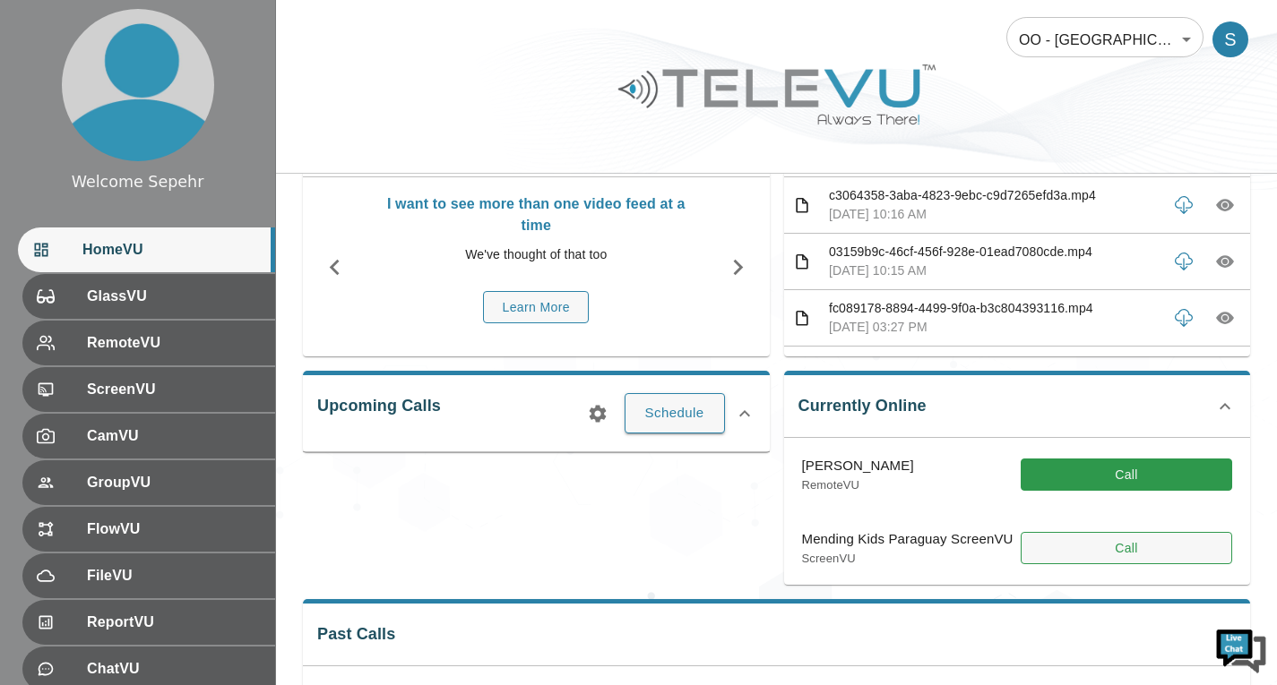
click at [1059, 551] on button "Call" at bounding box center [1125, 548] width 211 height 33
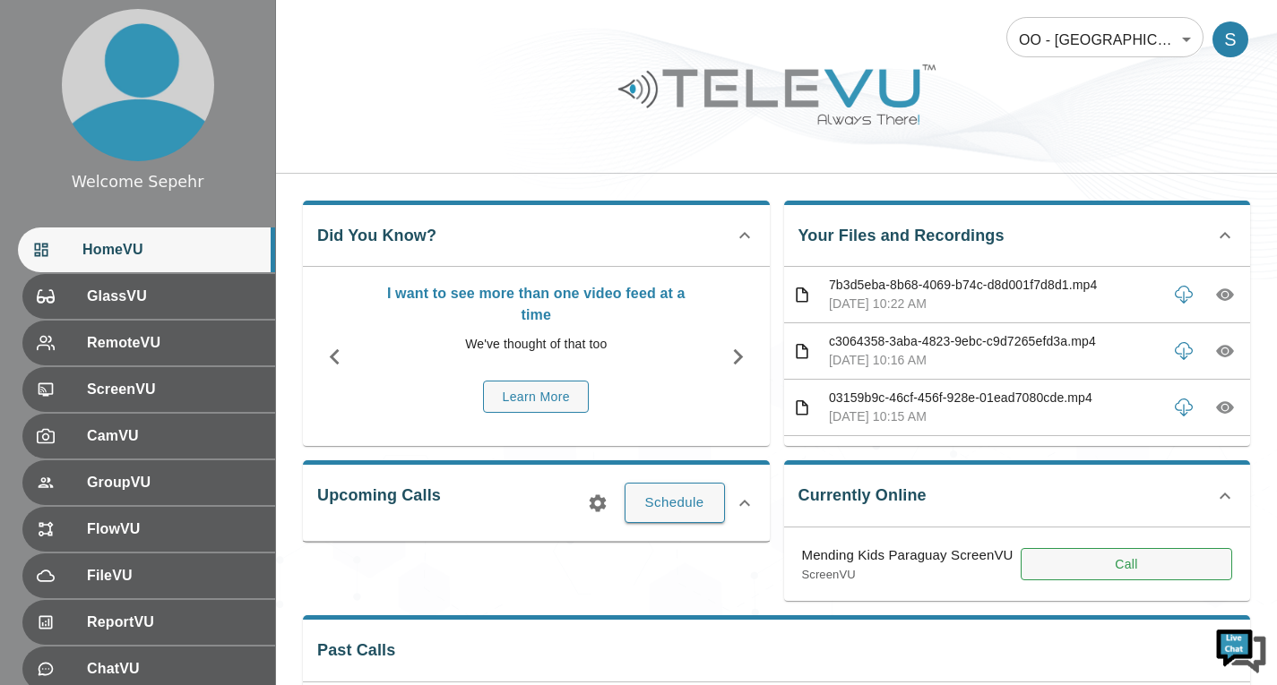
click at [1057, 562] on button "Call" at bounding box center [1125, 564] width 211 height 33
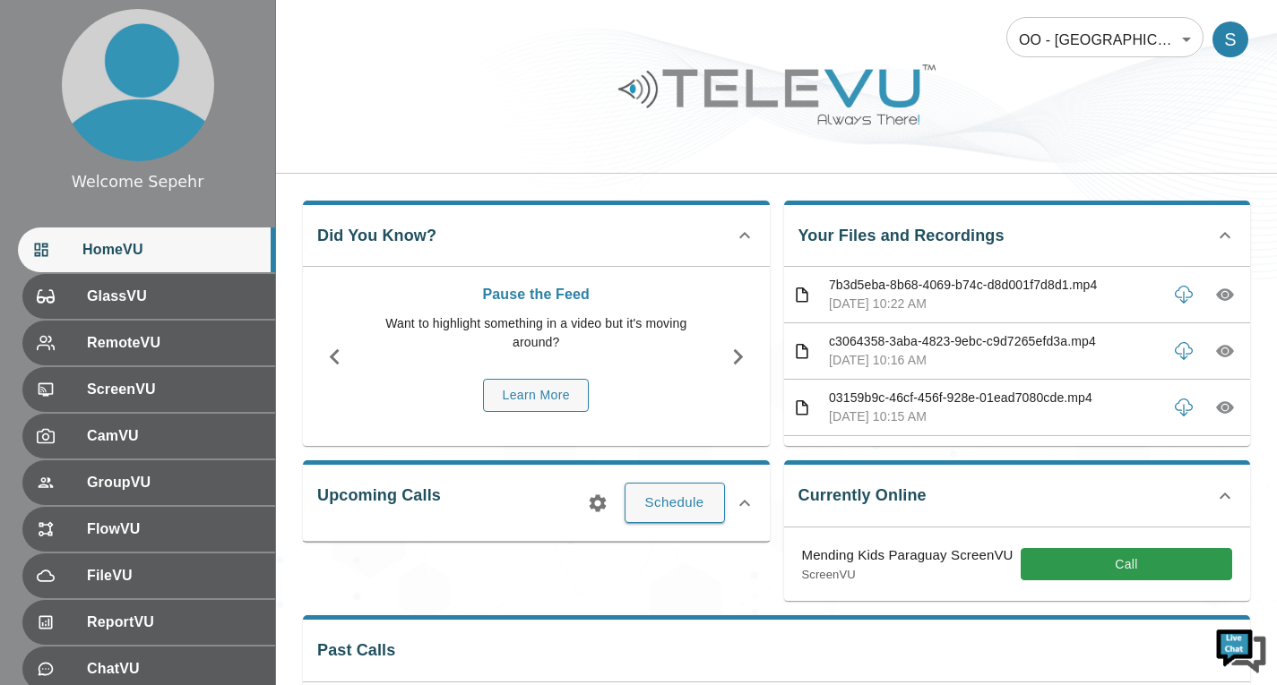
click at [1011, 165] on div "OO - [GEOGRAPHIC_DATA]- [PERSON_NAME] 197 ​ S" at bounding box center [776, 87] width 1001 height 174
click at [1036, 571] on button "Call" at bounding box center [1125, 564] width 211 height 33
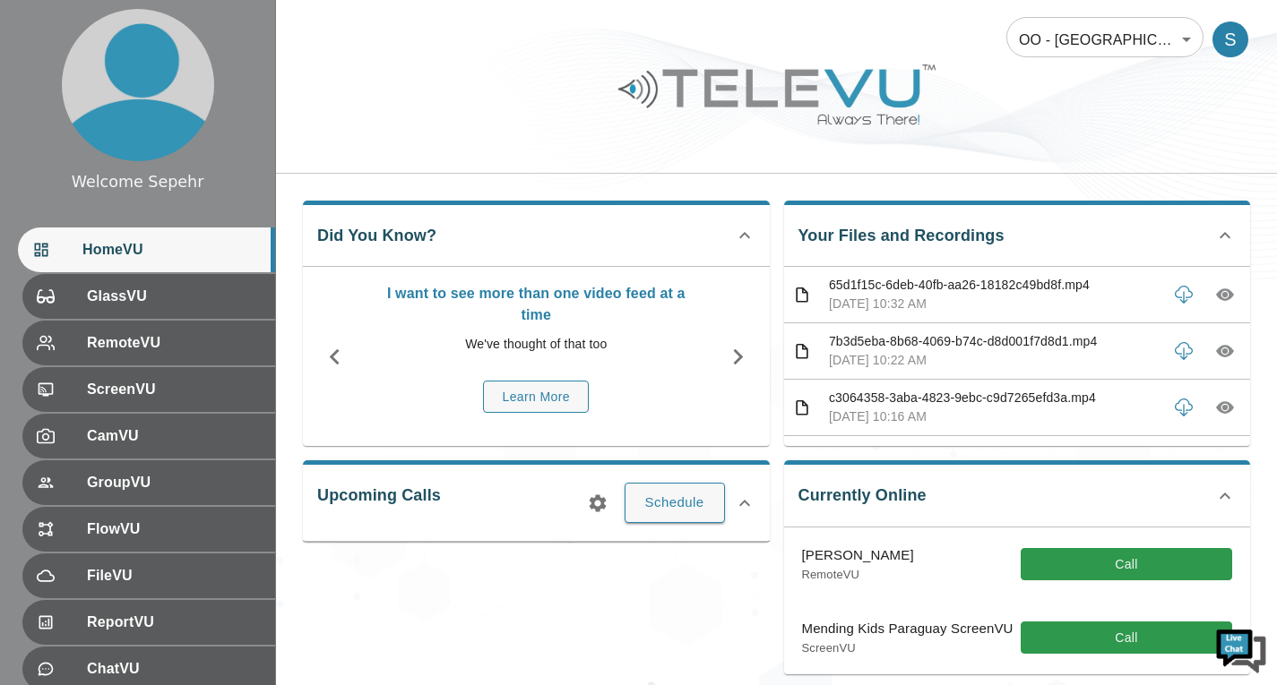
click at [1023, 176] on div "Did You Know? I want to see more than one video feed at a time We've thought of…" at bounding box center [776, 666] width 1001 height 985
click at [1076, 645] on button "Call" at bounding box center [1125, 638] width 211 height 33
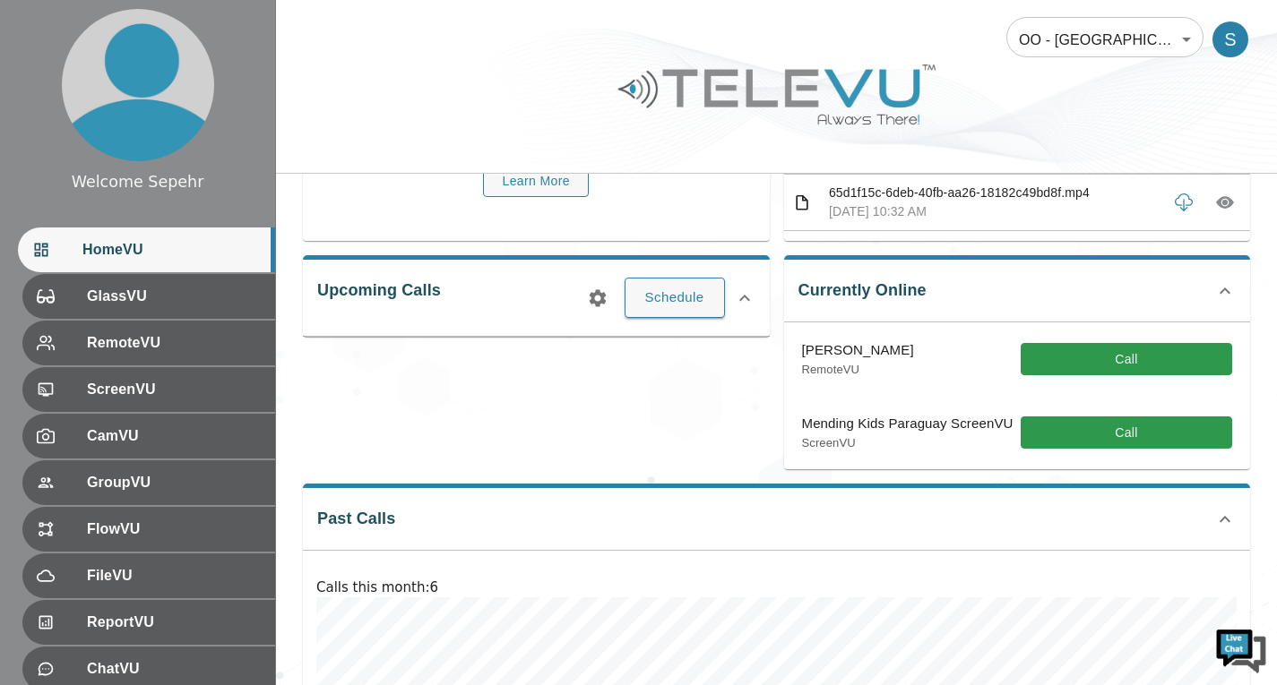
scroll to position [116, 0]
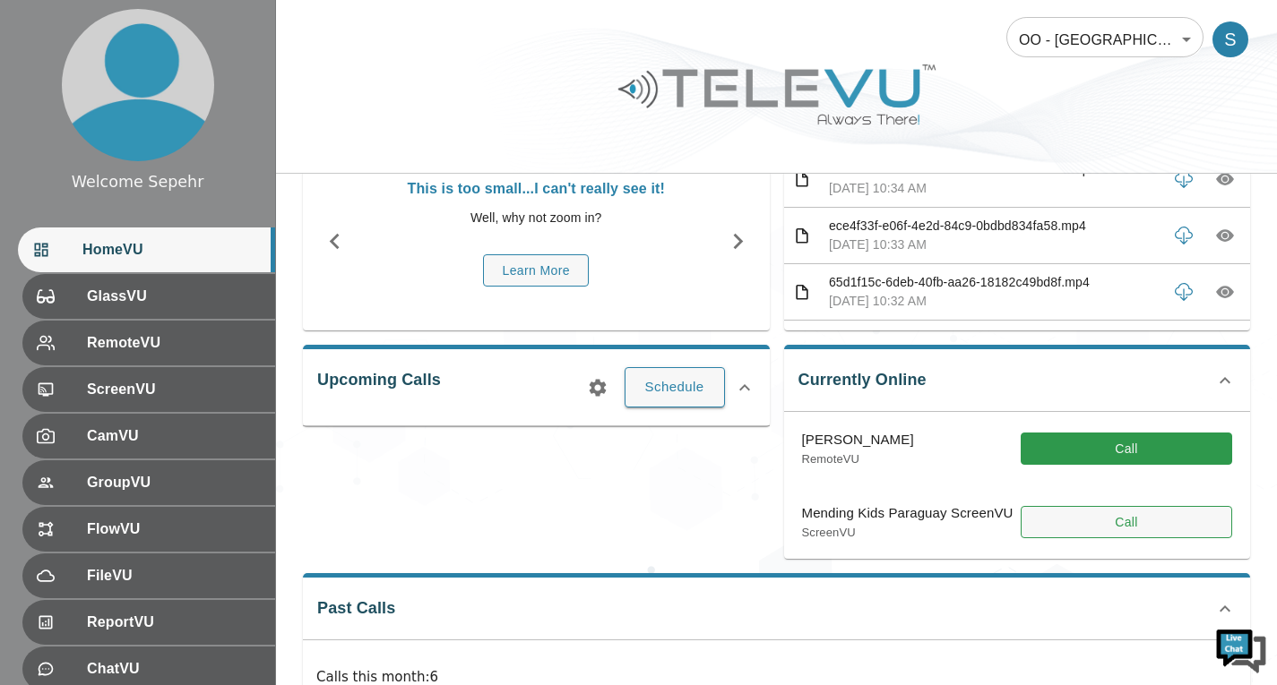
click at [1024, 519] on button "Call" at bounding box center [1125, 522] width 211 height 33
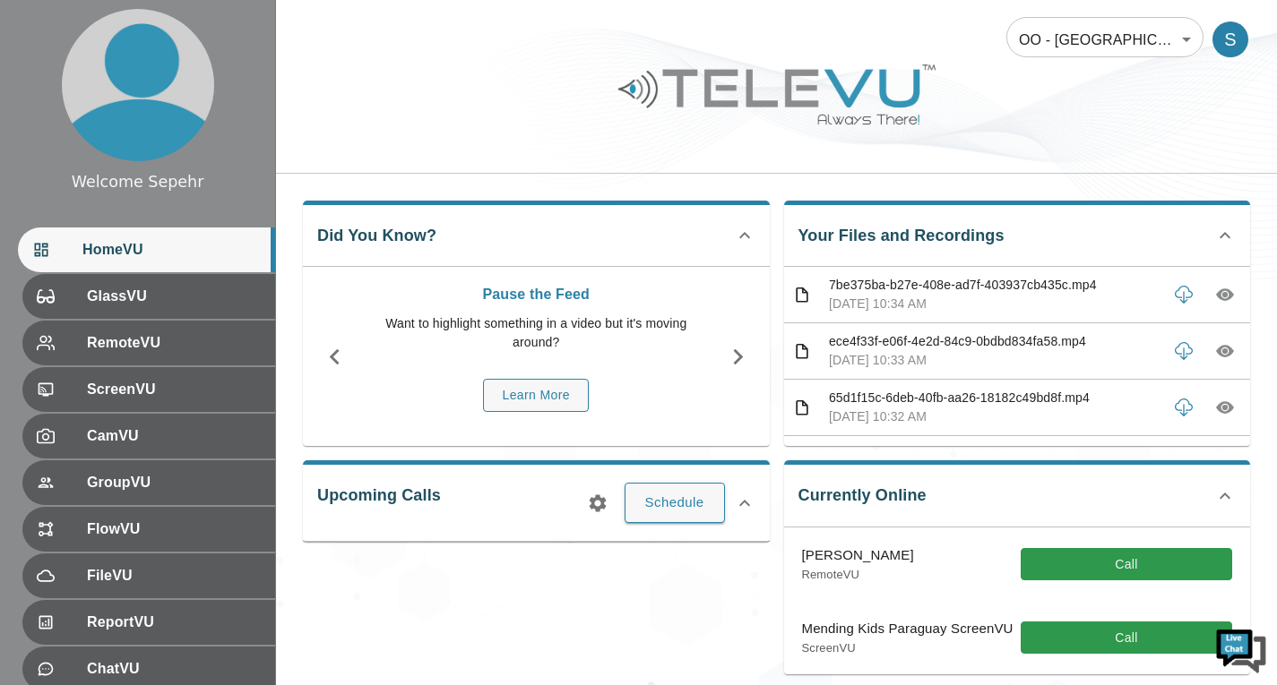
click at [1092, 176] on div "Did You Know? Pause the Feed Want to highlight something in a video but it's mo…" at bounding box center [776, 666] width 1001 height 985
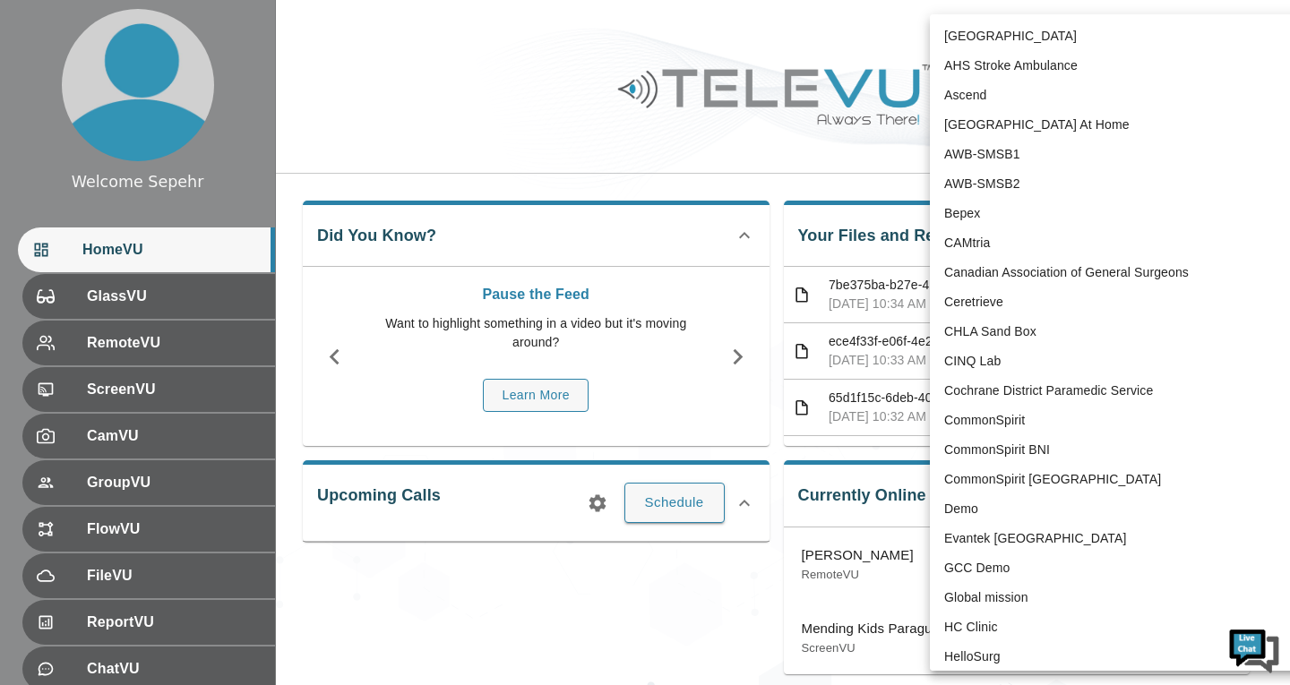
click at [1093, 31] on body "Welcome Sepehr HomeVU GlassVU RemoteVU ScreenVU CamVU GroupVU FlowVU FileVU Rep…" at bounding box center [645, 579] width 1290 height 1159
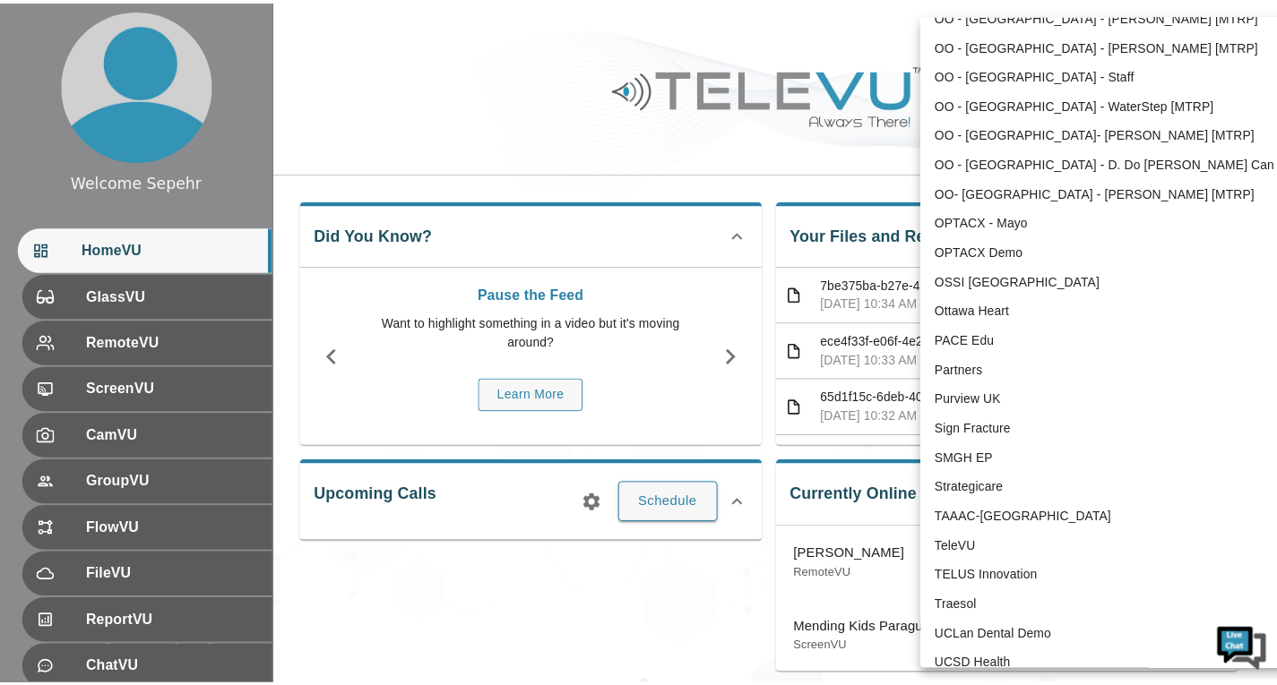
scroll to position [3516, 0]
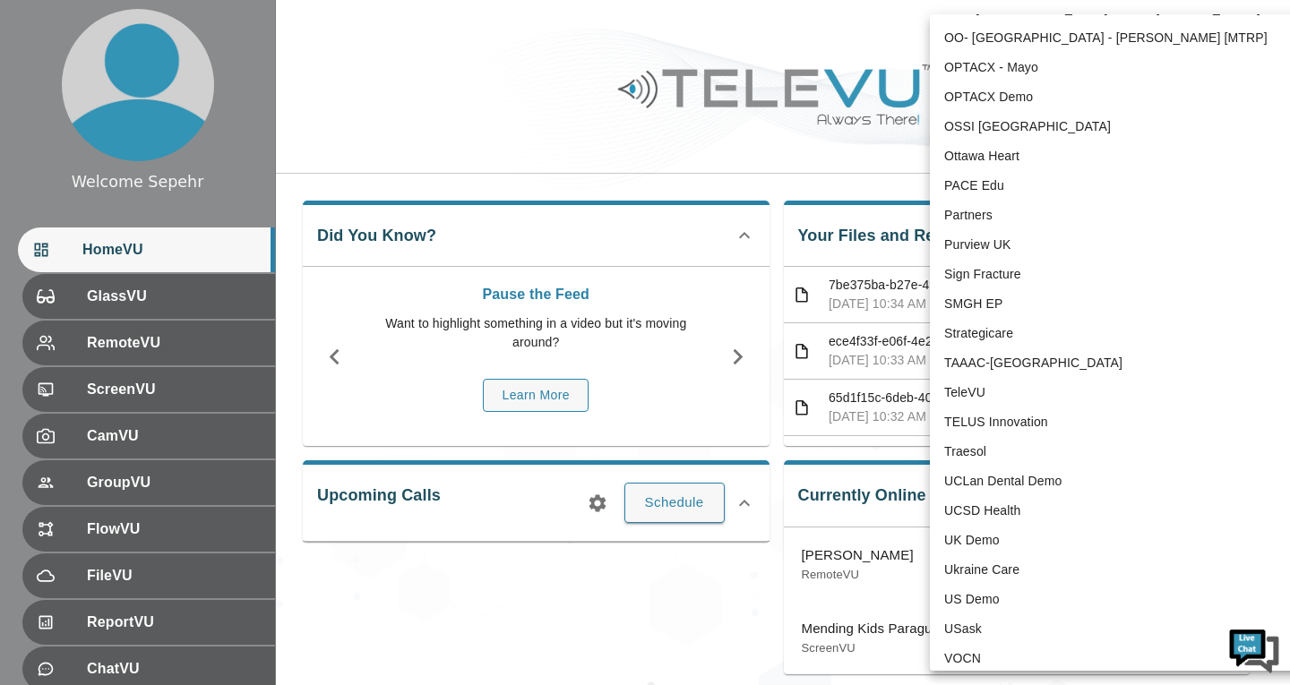
click at [1047, 392] on li "TeleVU" at bounding box center [1116, 393] width 372 height 30
type input "1"
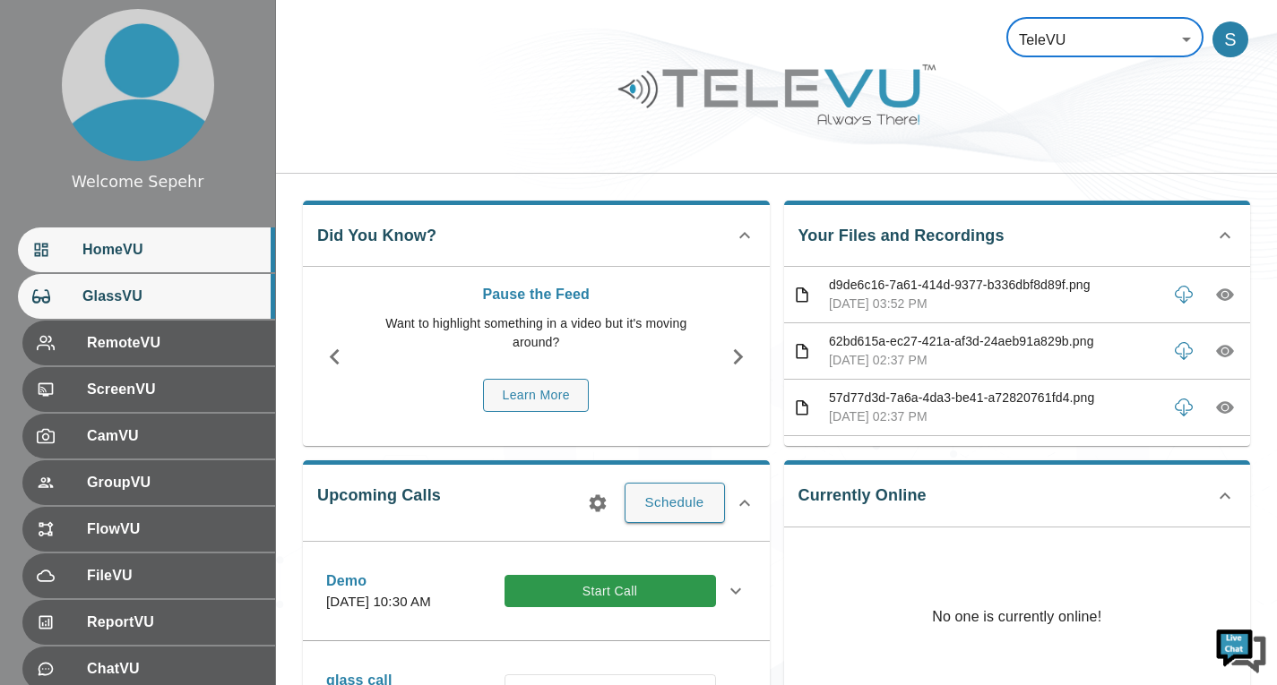
click at [132, 315] on div "GlassVU" at bounding box center [146, 296] width 257 height 45
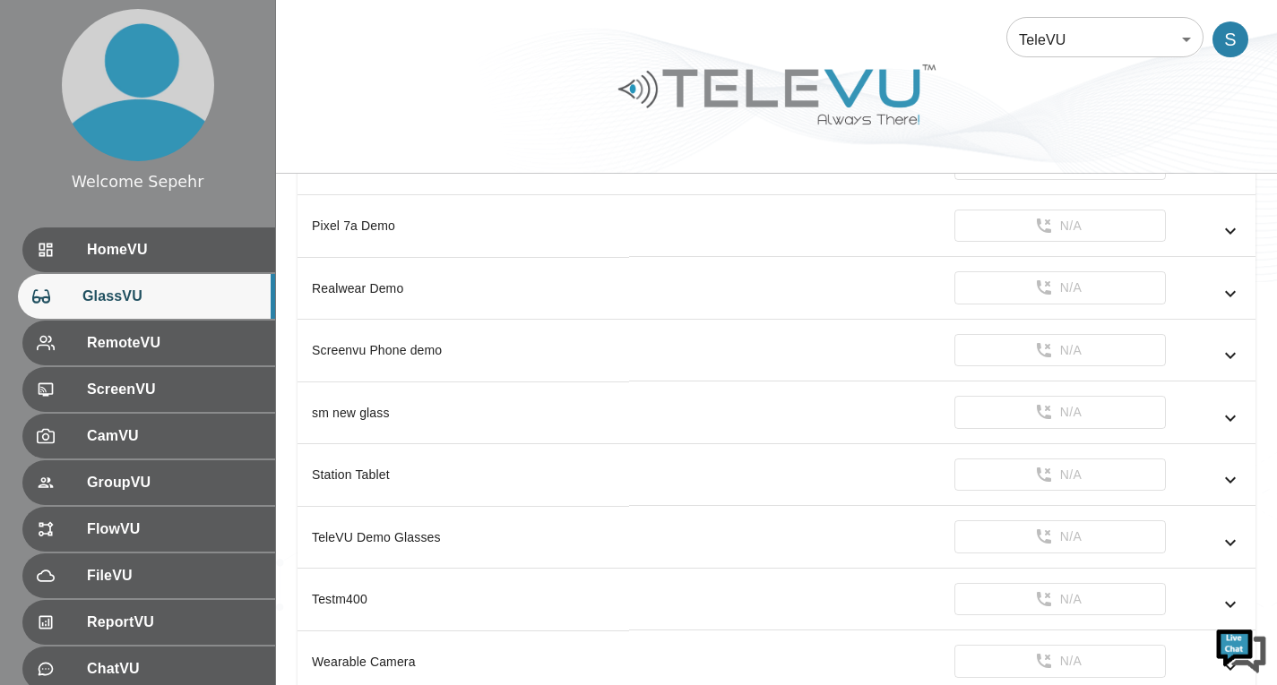
scroll to position [2006, 0]
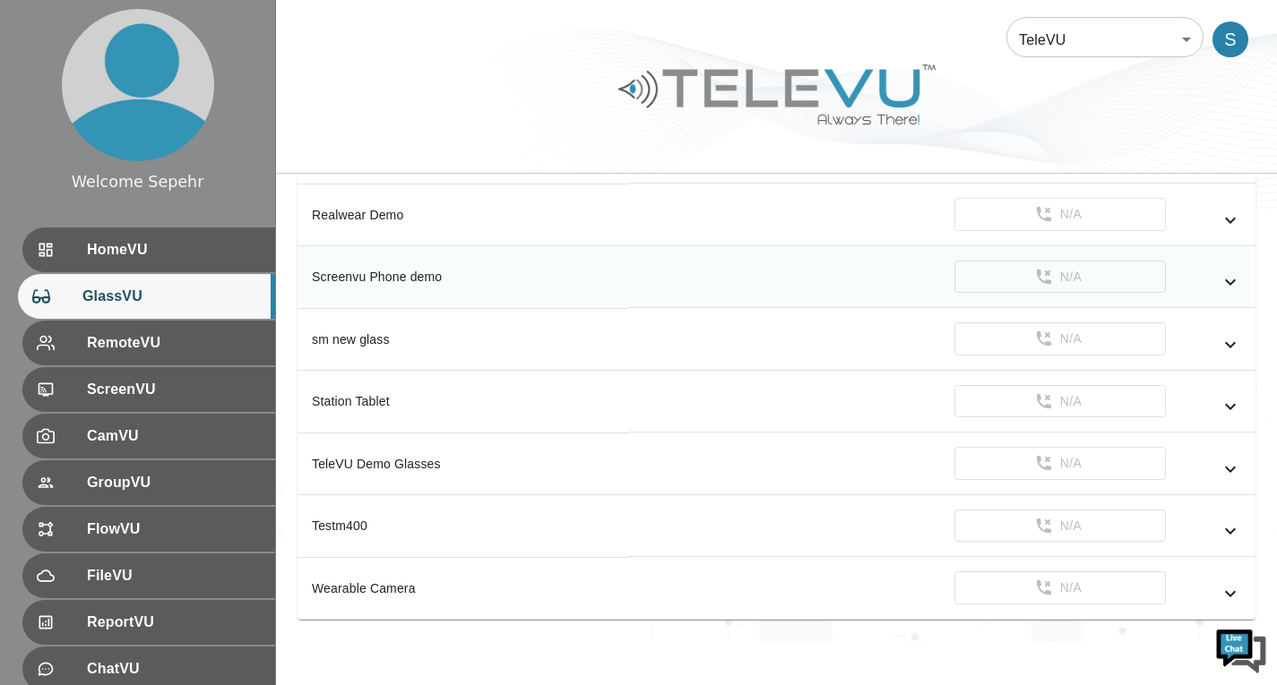
click at [1227, 285] on icon "simple table" at bounding box center [1230, 282] width 22 height 22
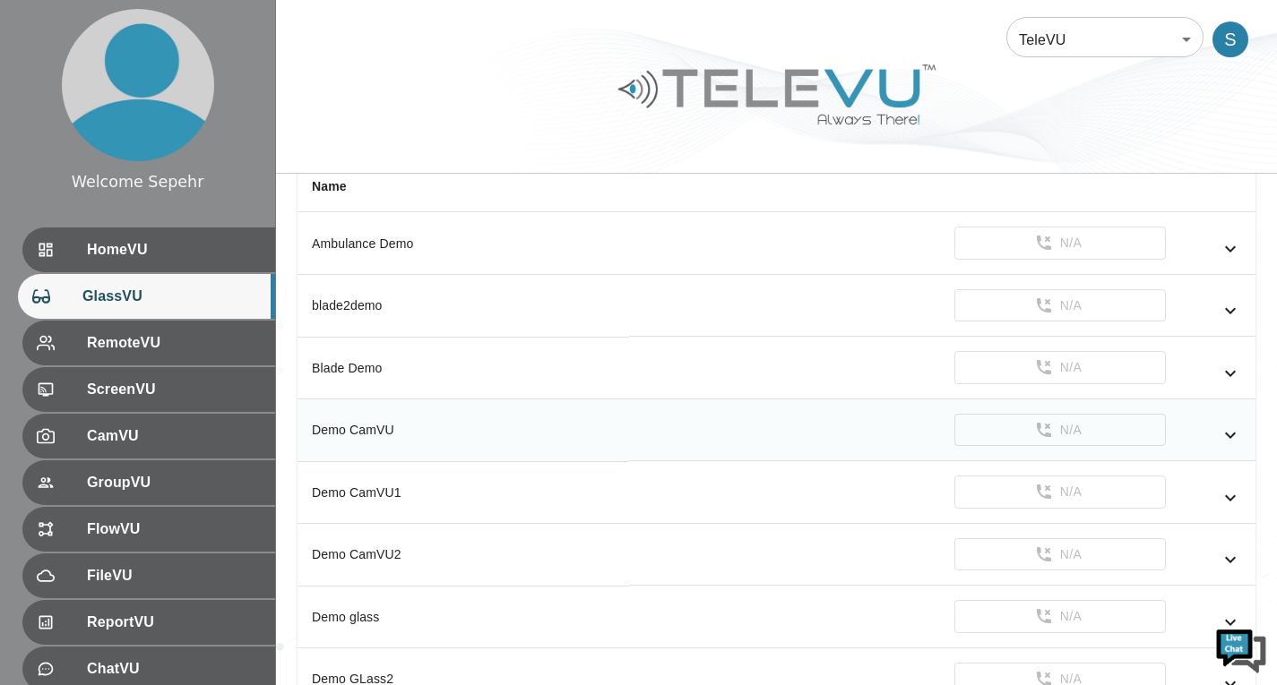
scroll to position [35, 0]
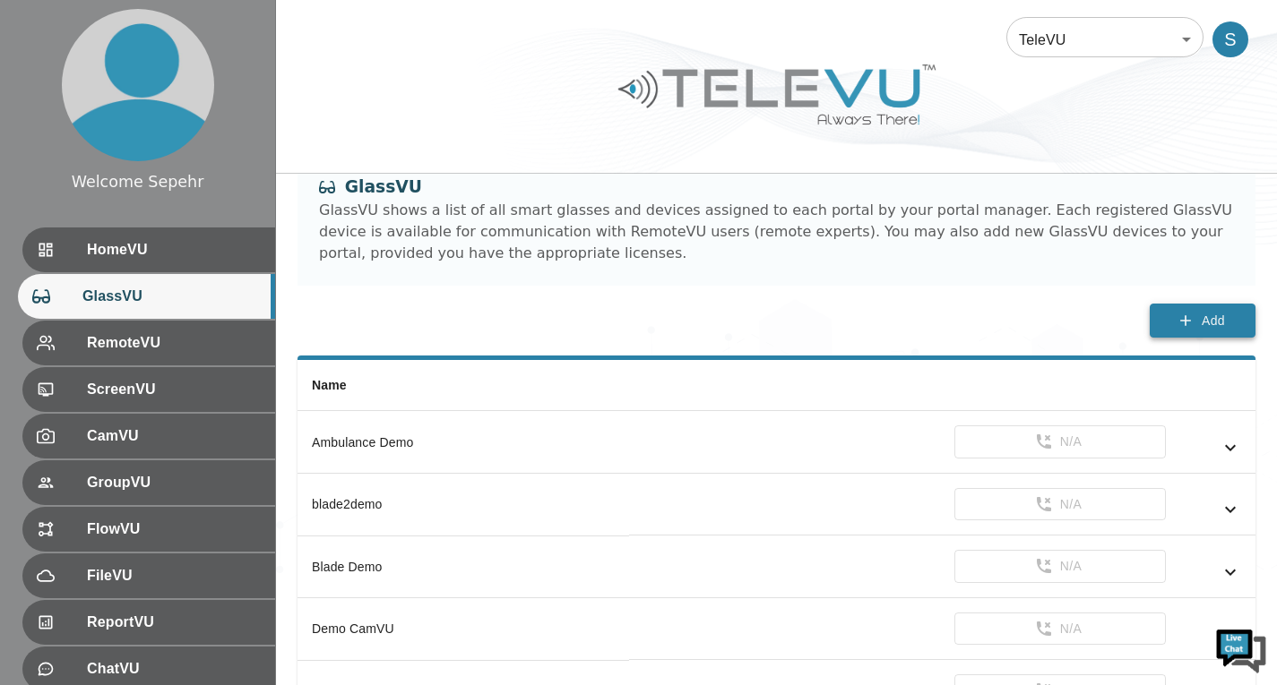
click at [1165, 307] on button "Add" at bounding box center [1202, 321] width 106 height 35
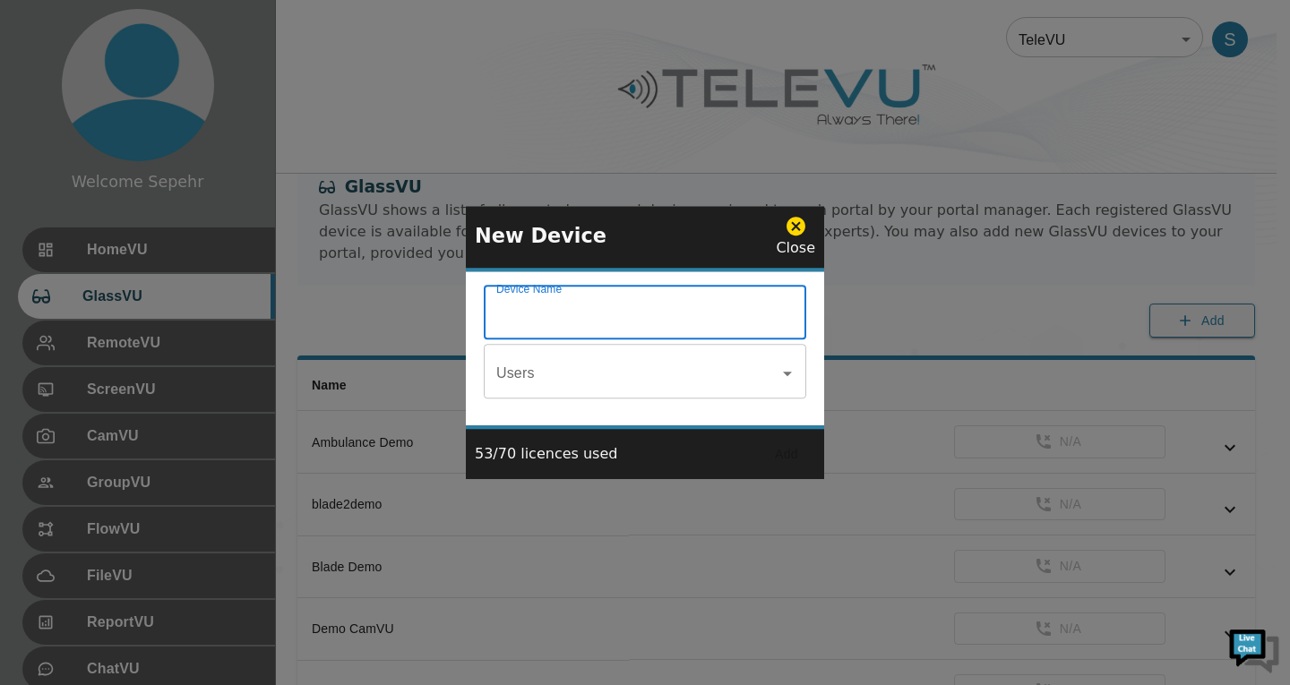
click at [744, 323] on input "Device Name" at bounding box center [645, 314] width 323 height 50
type input "demo phone"
click at [786, 451] on button "Add" at bounding box center [786, 454] width 57 height 33
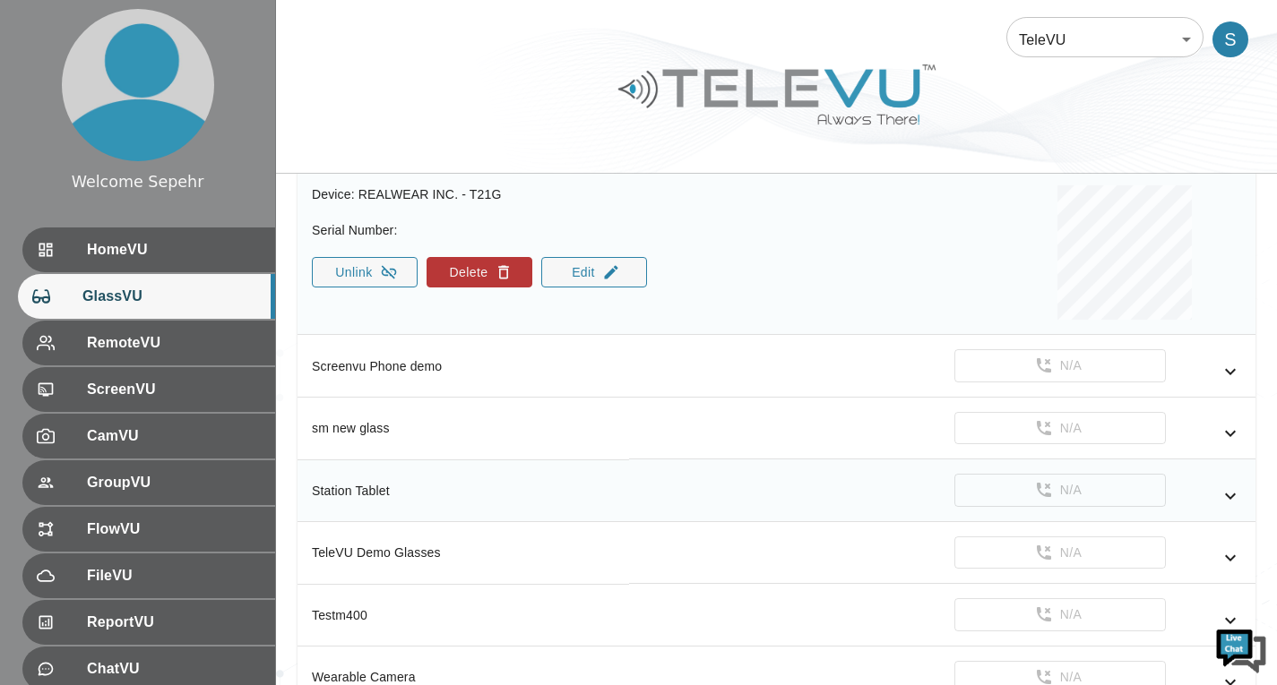
scroll to position [1873, 0]
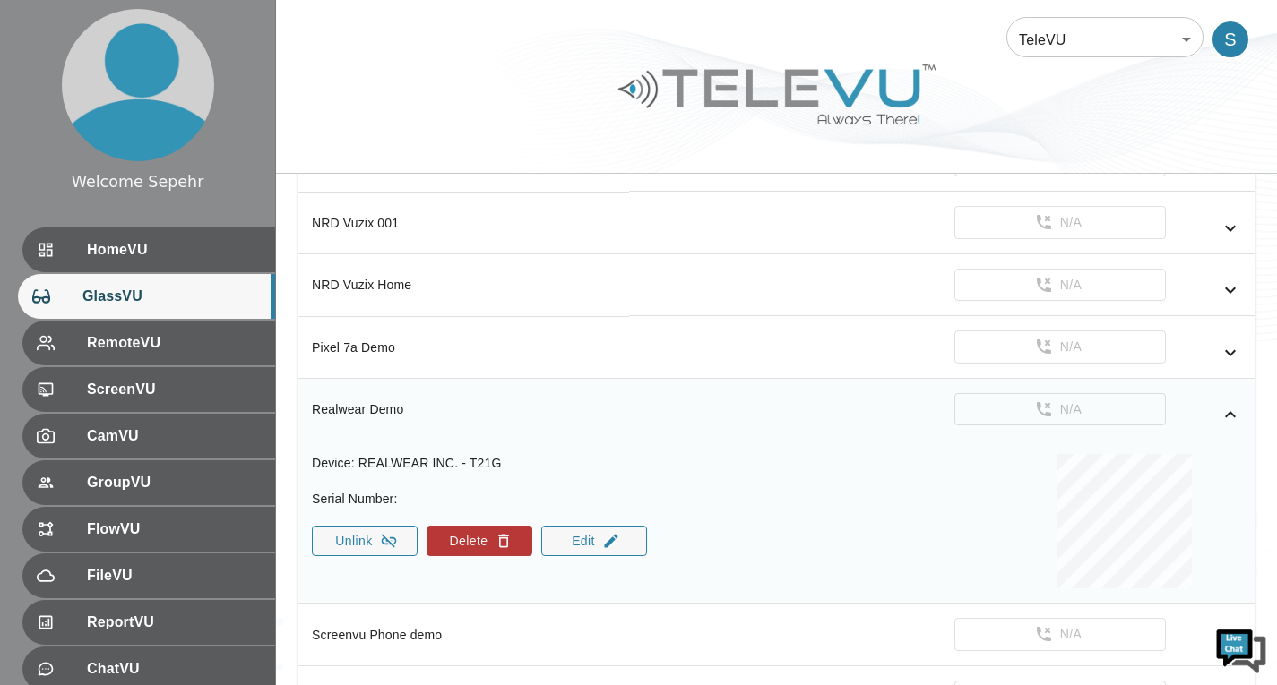
click at [1229, 420] on icon "simple table" at bounding box center [1230, 415] width 22 height 22
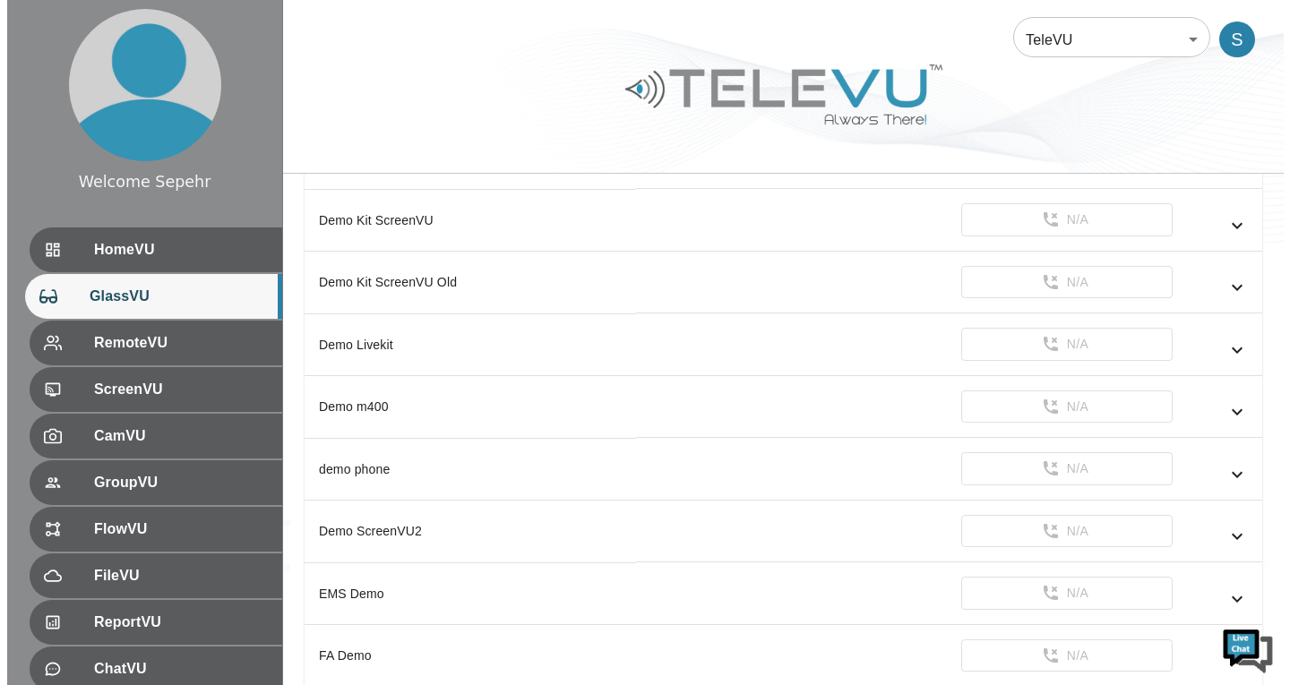
scroll to position [977, 0]
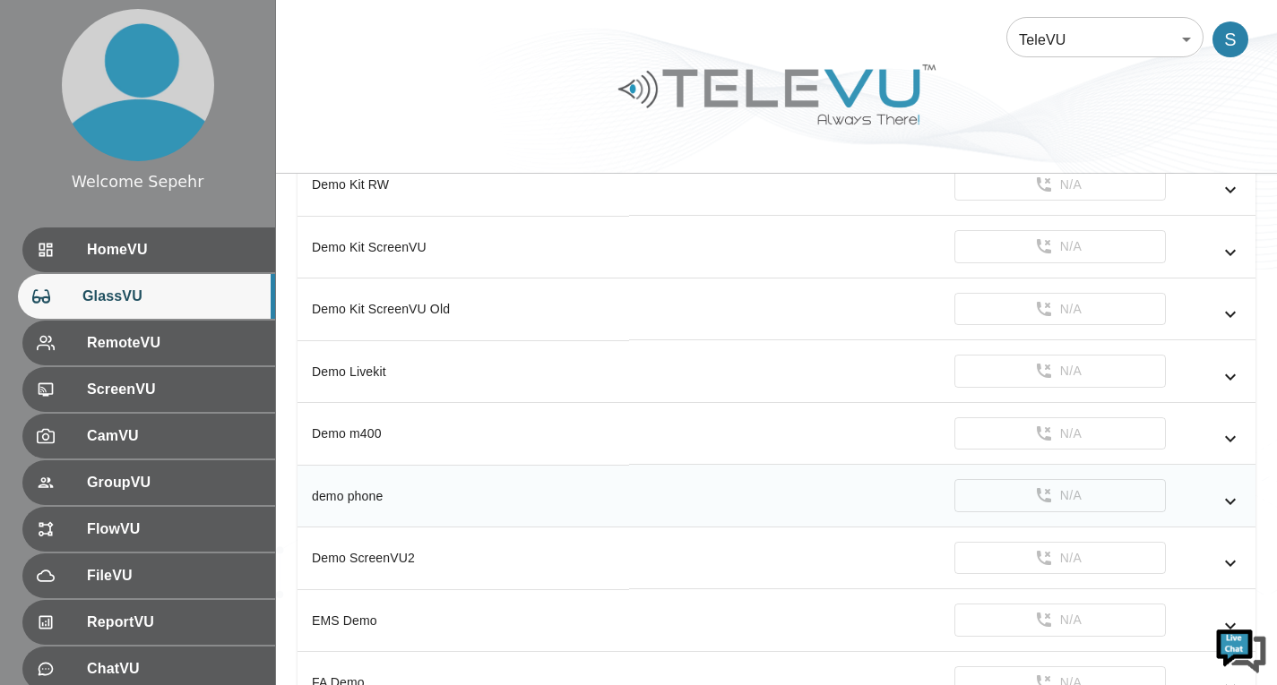
click at [1228, 494] on icon "simple table" at bounding box center [1230, 502] width 22 height 22
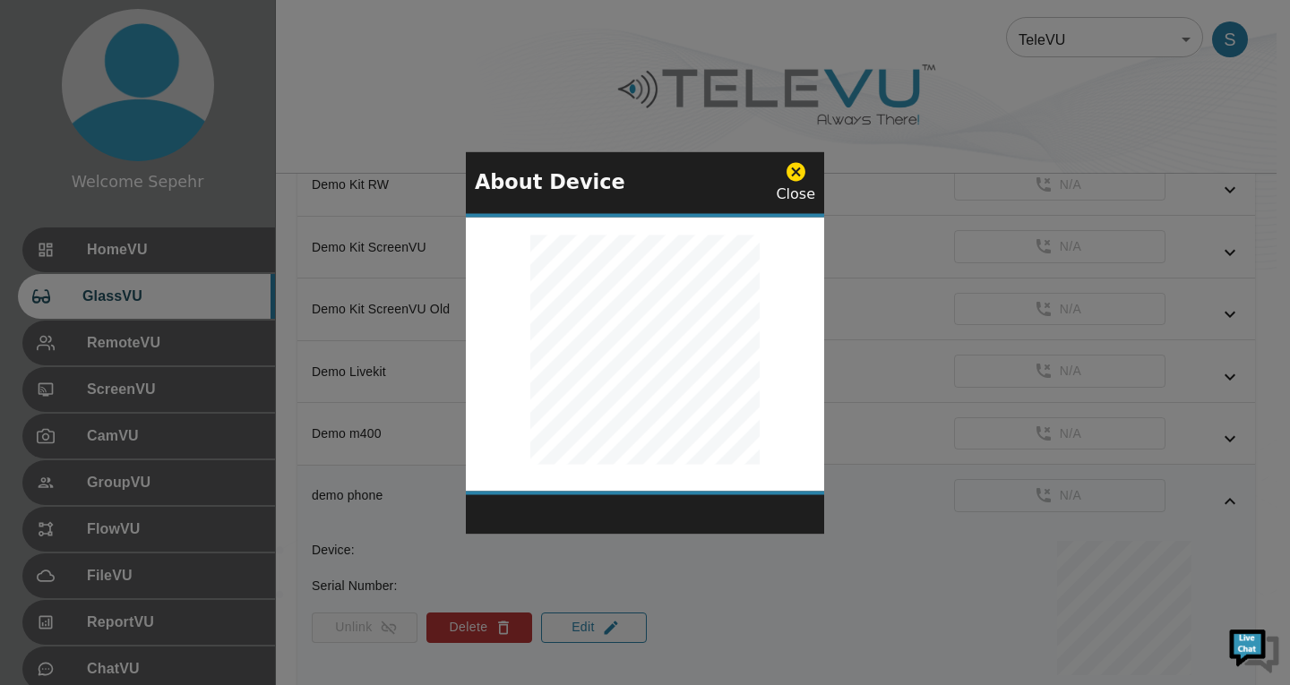
click at [797, 173] on icon at bounding box center [796, 171] width 22 height 22
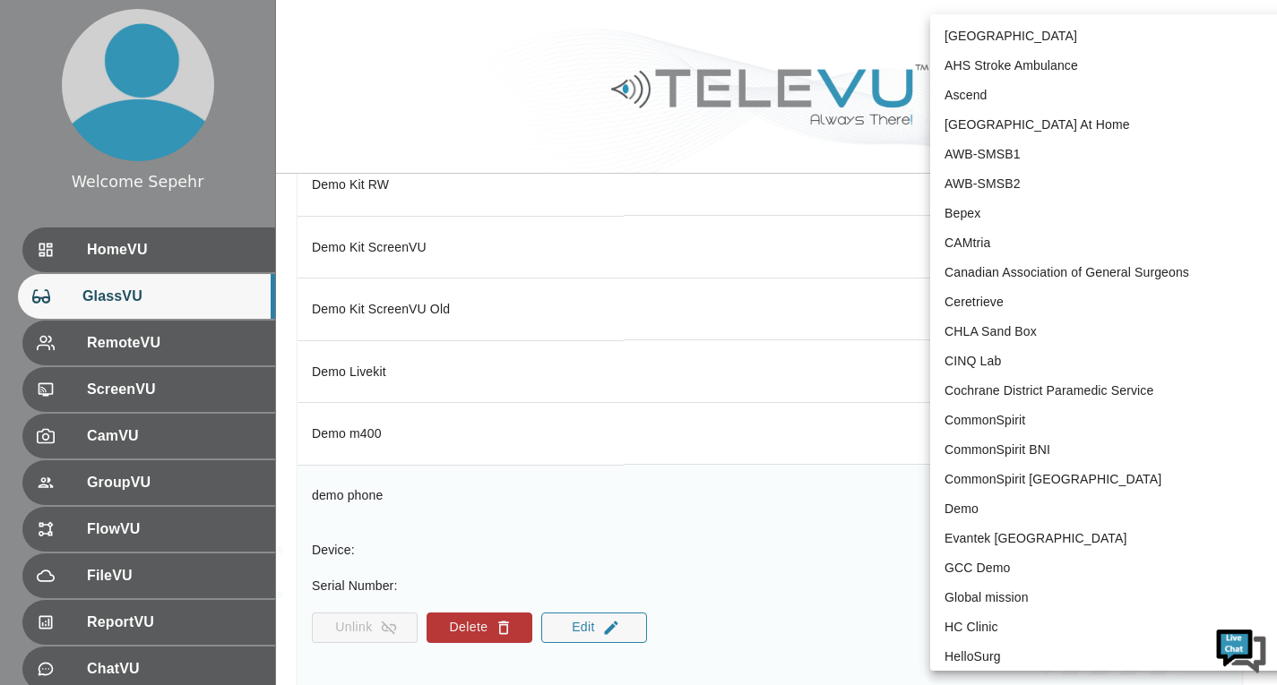
click at [1049, 51] on body "Welcome Sepehr HomeVU GlassVU RemoteVU ScreenVU CamVU GroupVU FlowVU FileVU Rep…" at bounding box center [638, 459] width 1277 height 2872
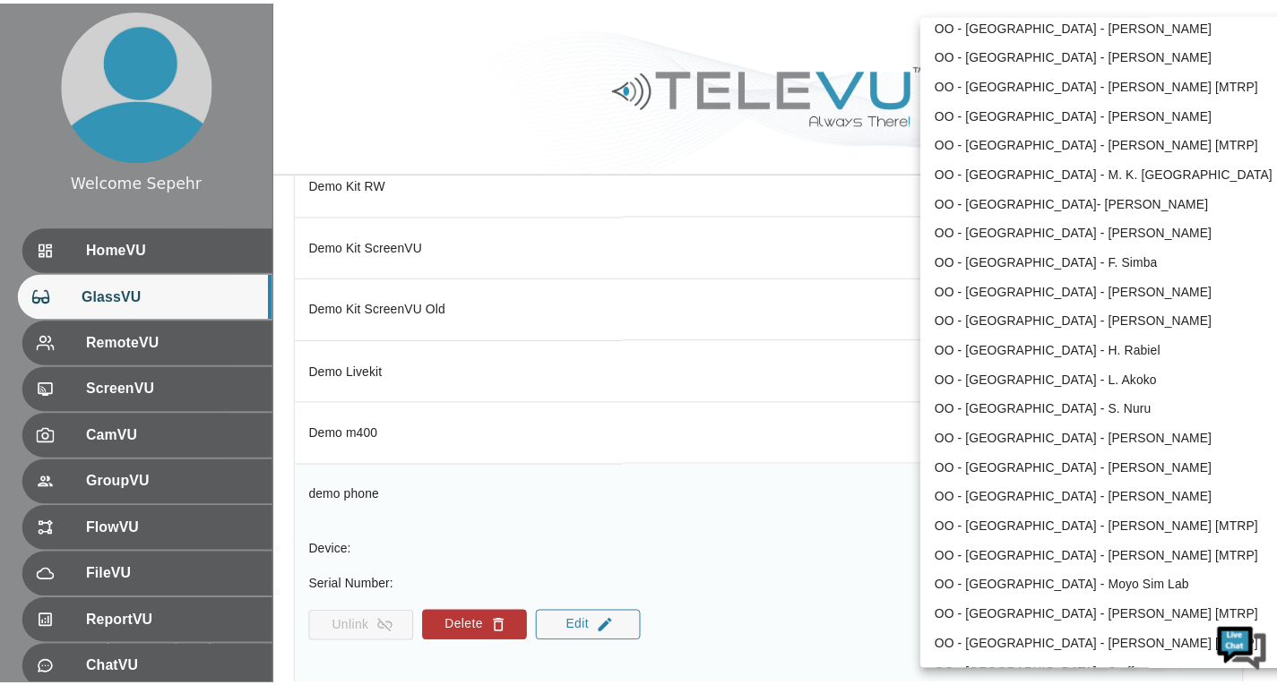
scroll to position [2670, 0]
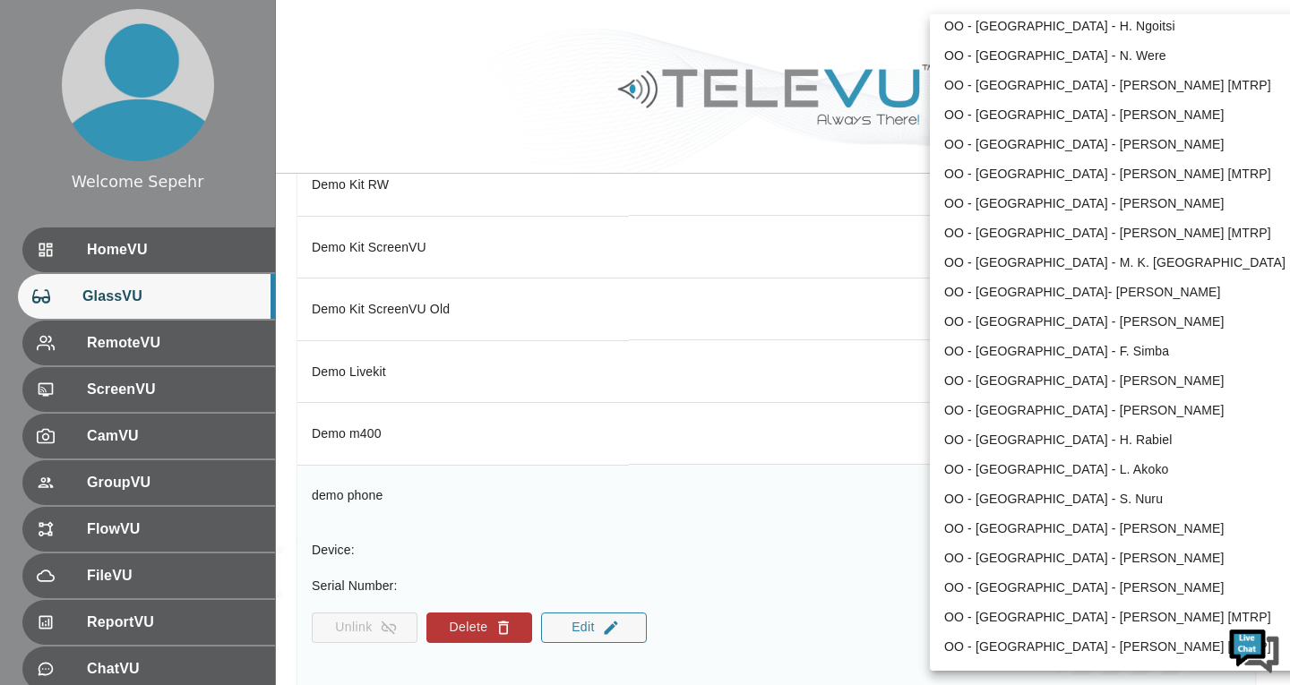
click at [1038, 295] on li "OO - [GEOGRAPHIC_DATA]- [PERSON_NAME]" at bounding box center [1116, 293] width 372 height 30
type input "197"
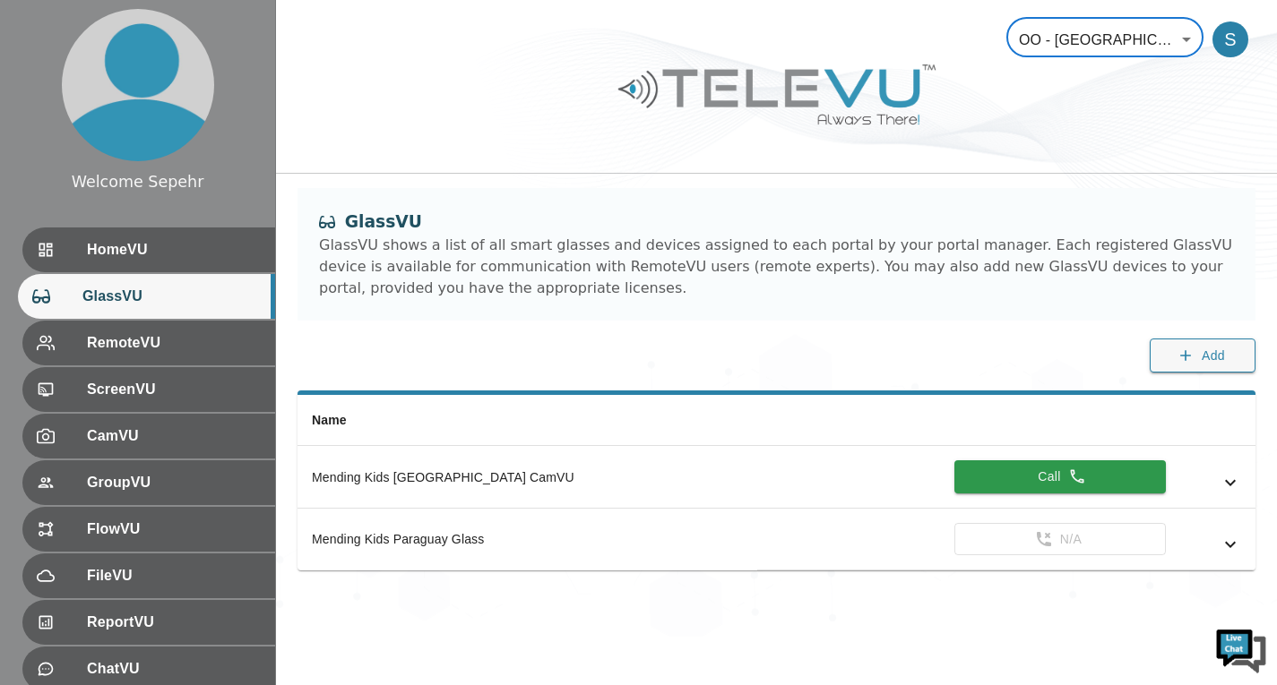
scroll to position [0, 0]
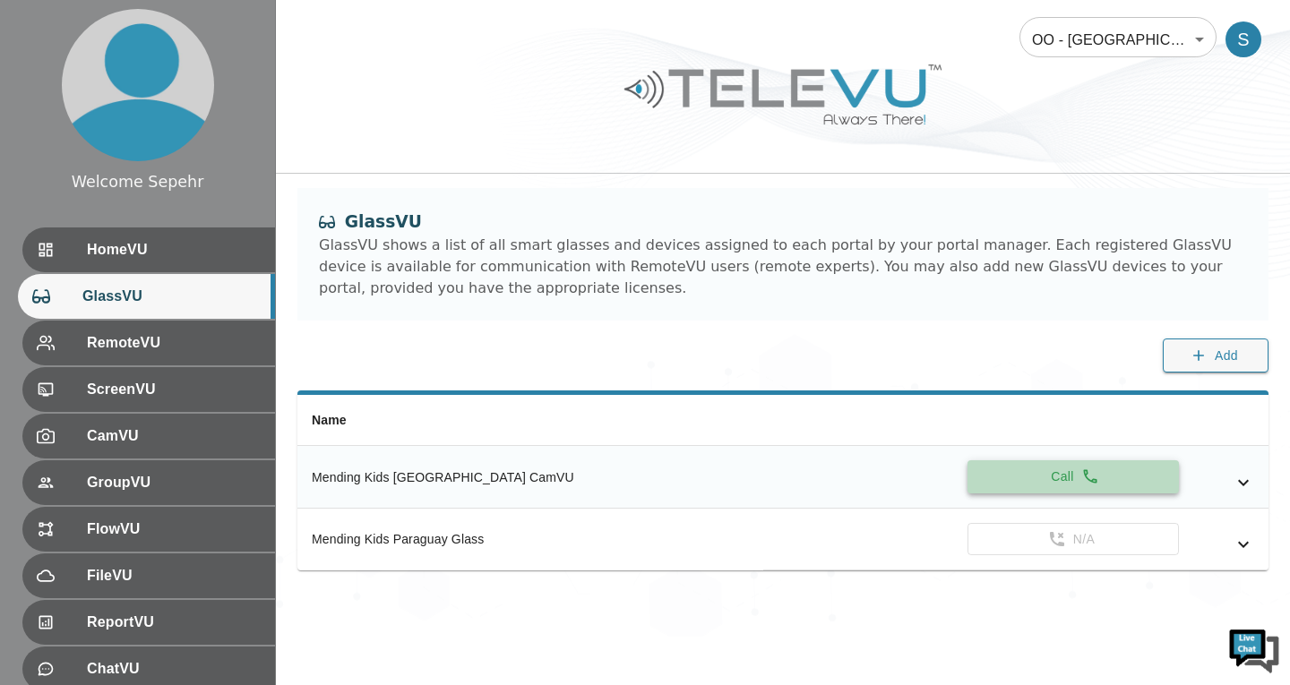
click at [996, 477] on button "Call" at bounding box center [1073, 476] width 211 height 33
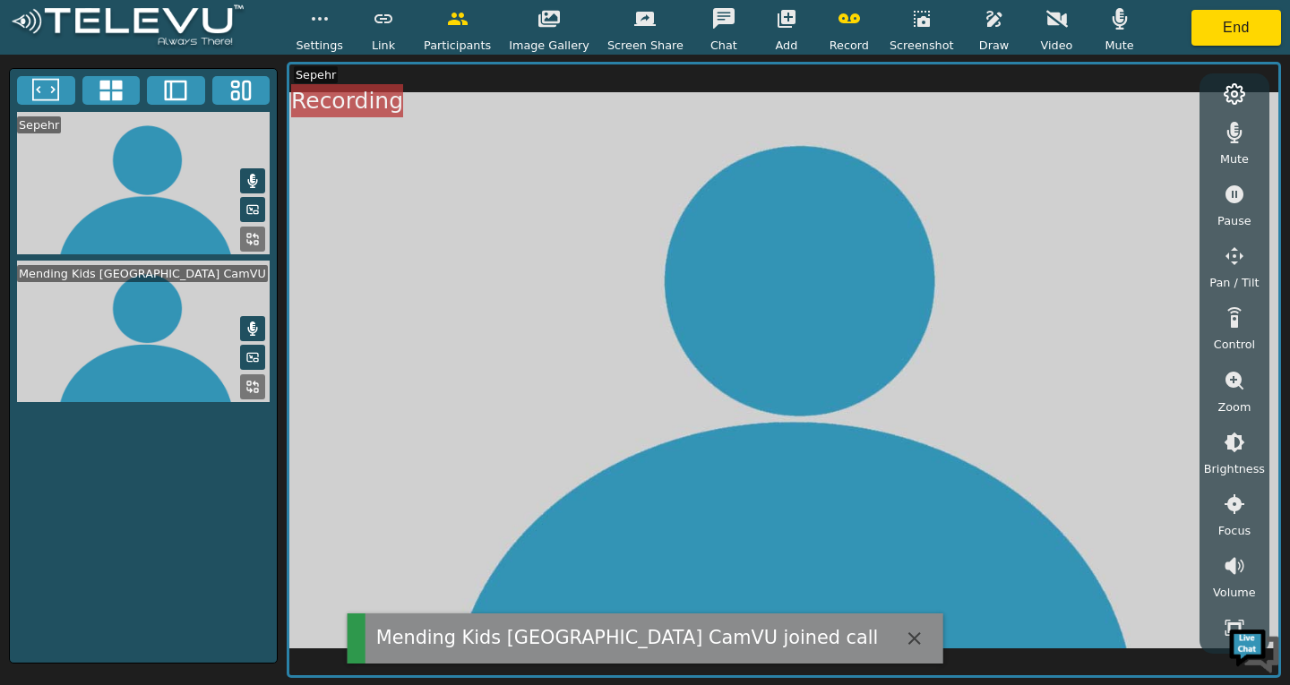
click at [843, 30] on button "button" at bounding box center [849, 19] width 45 height 36
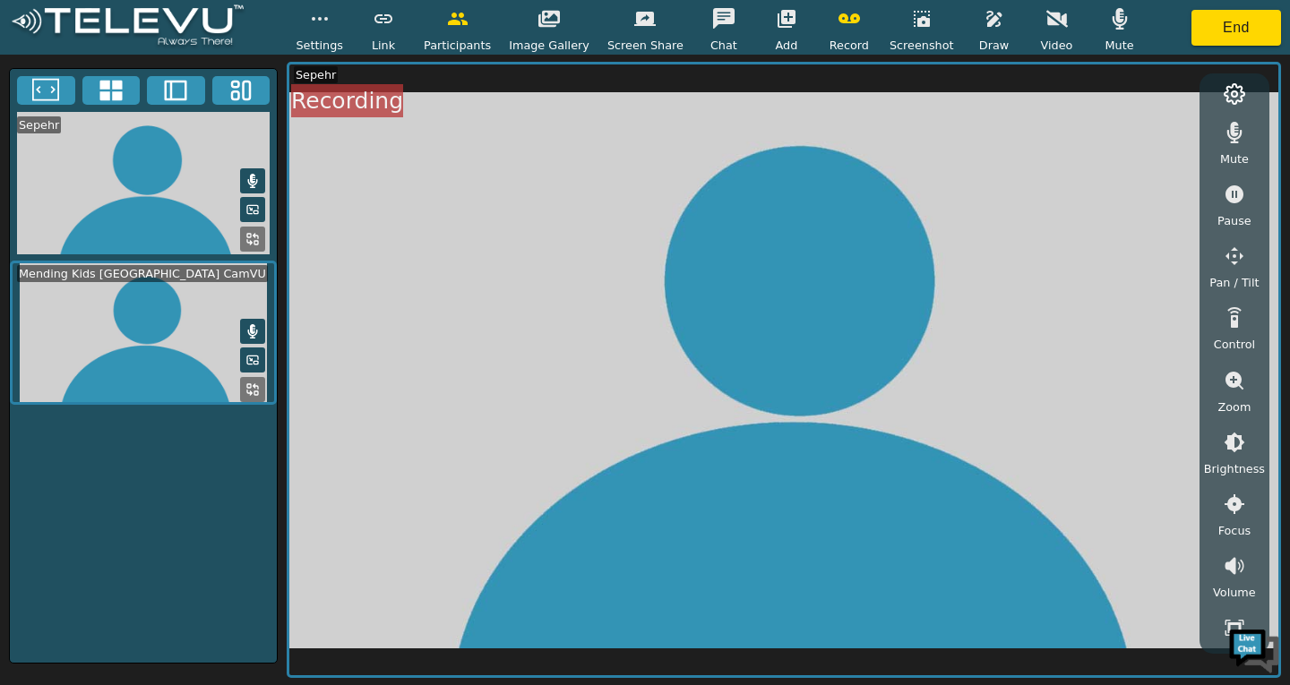
click at [831, 32] on button "button" at bounding box center [849, 19] width 45 height 36
click at [1210, 31] on button "End" at bounding box center [1236, 28] width 90 height 36
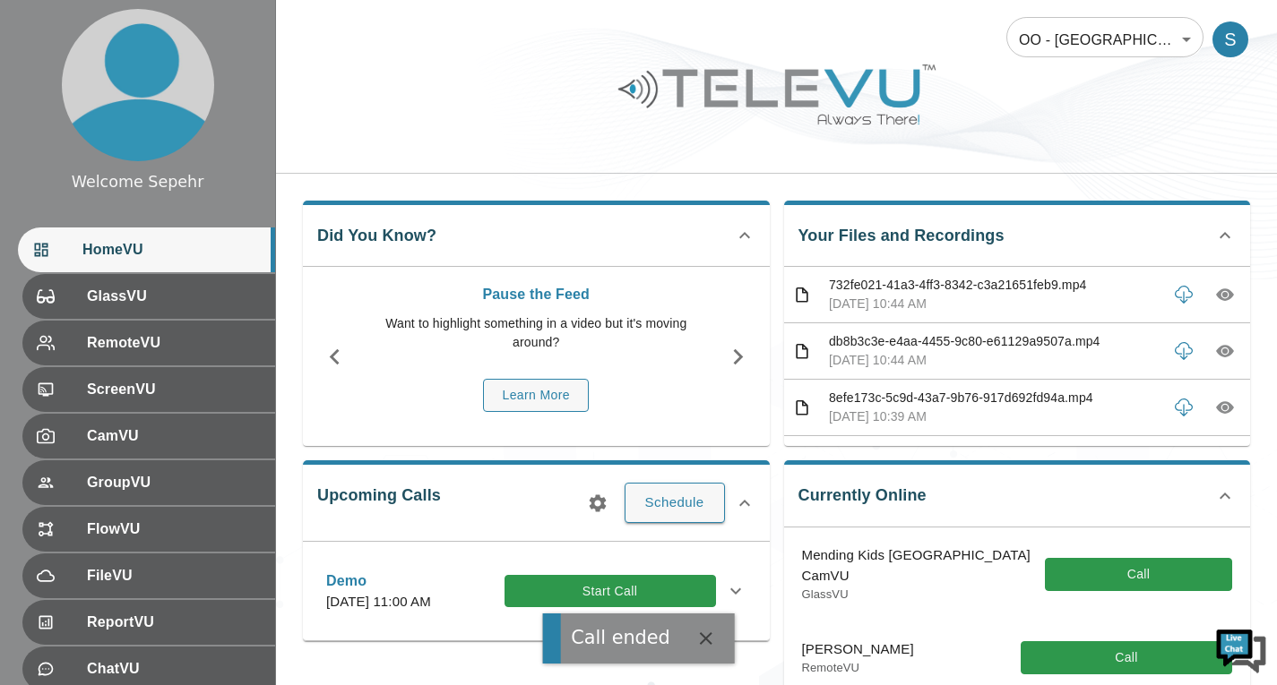
click at [879, 183] on div "Did You Know? Pause the Feed Want to highlight something in a video but it's mo…" at bounding box center [776, 677] width 1001 height 1006
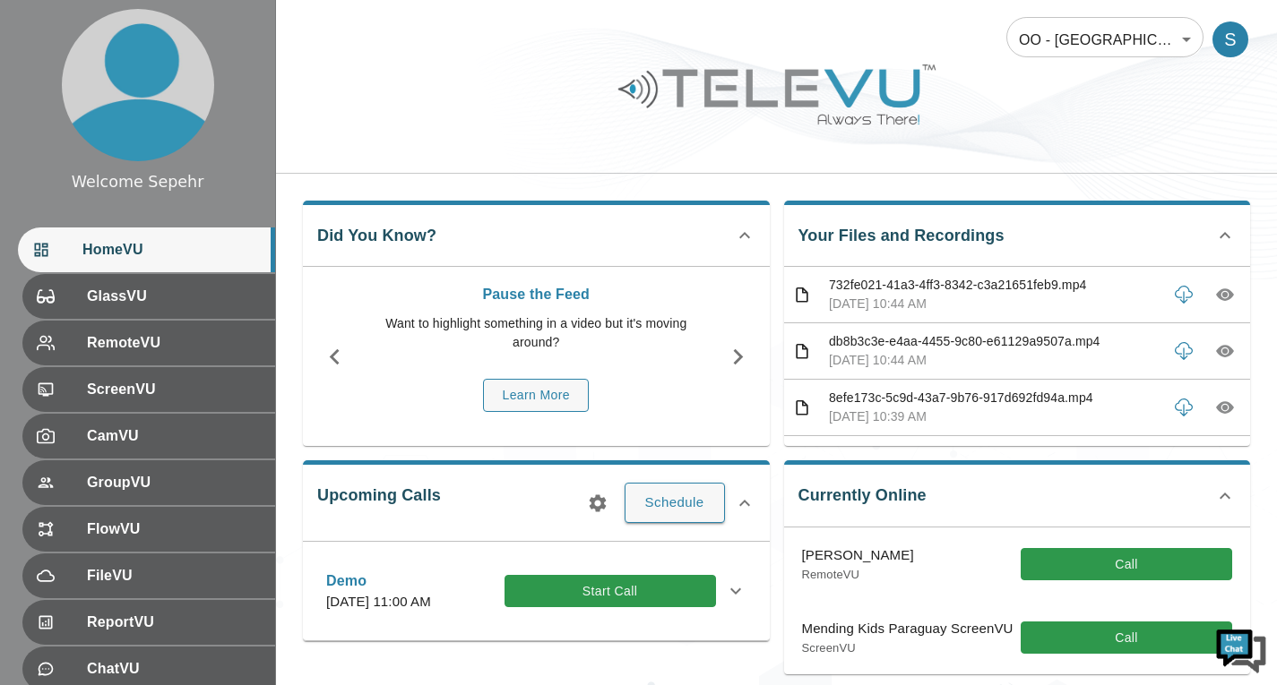
click at [1101, 43] on body "Welcome Sepehr HomeVU GlassVU RemoteVU ScreenVU CamVU GroupVU FlowVU FileVU Rep…" at bounding box center [638, 579] width 1277 height 1159
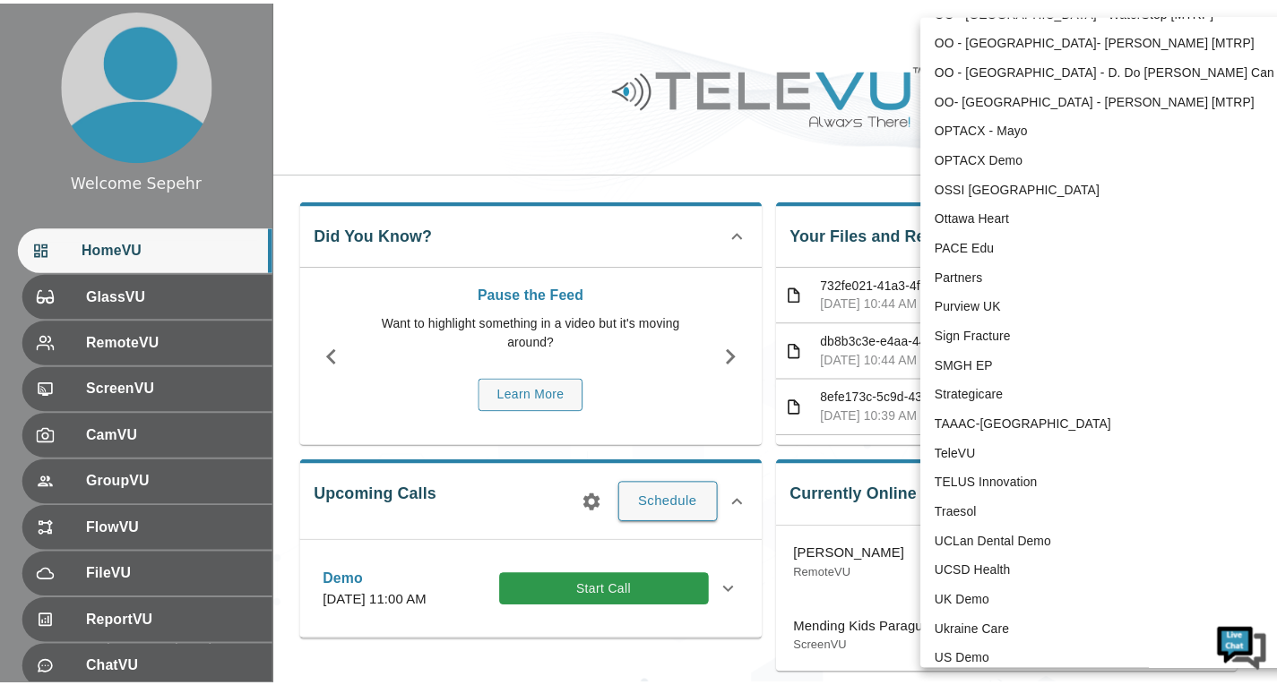
scroll to position [3615, 0]
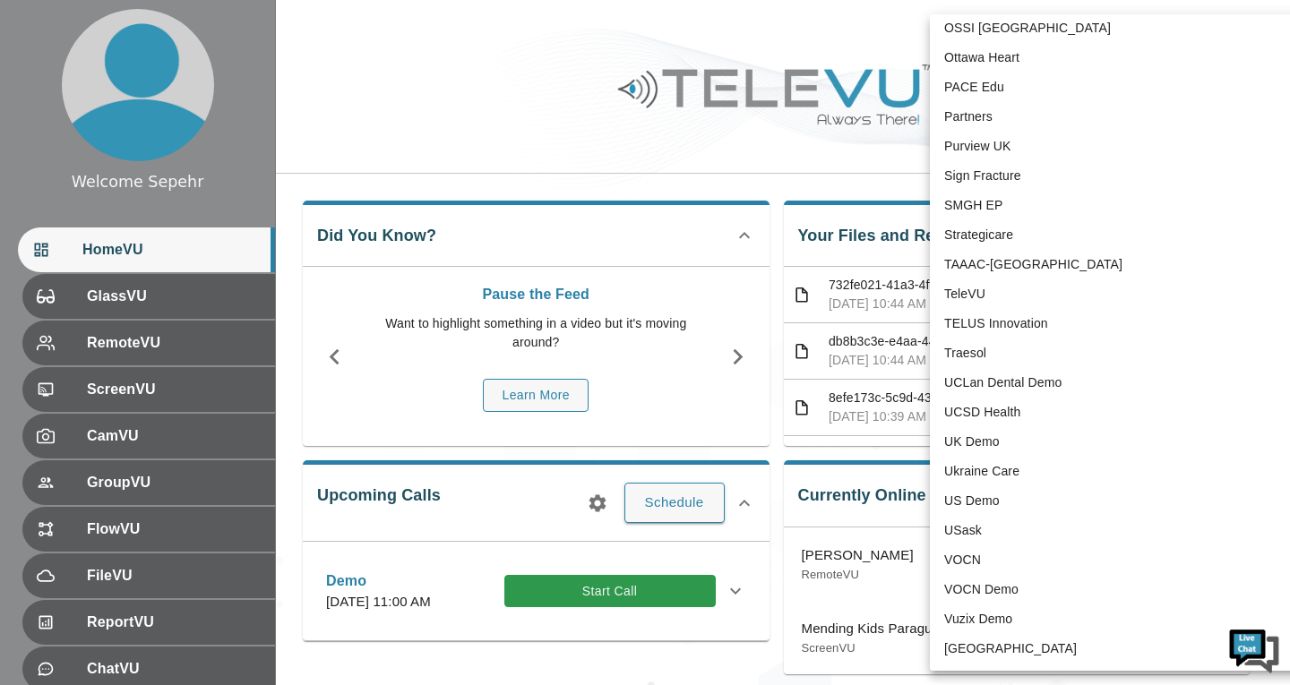
click at [988, 295] on li "TeleVU" at bounding box center [1116, 295] width 372 height 30
type input "1"
